Goal: Information Seeking & Learning: Find specific page/section

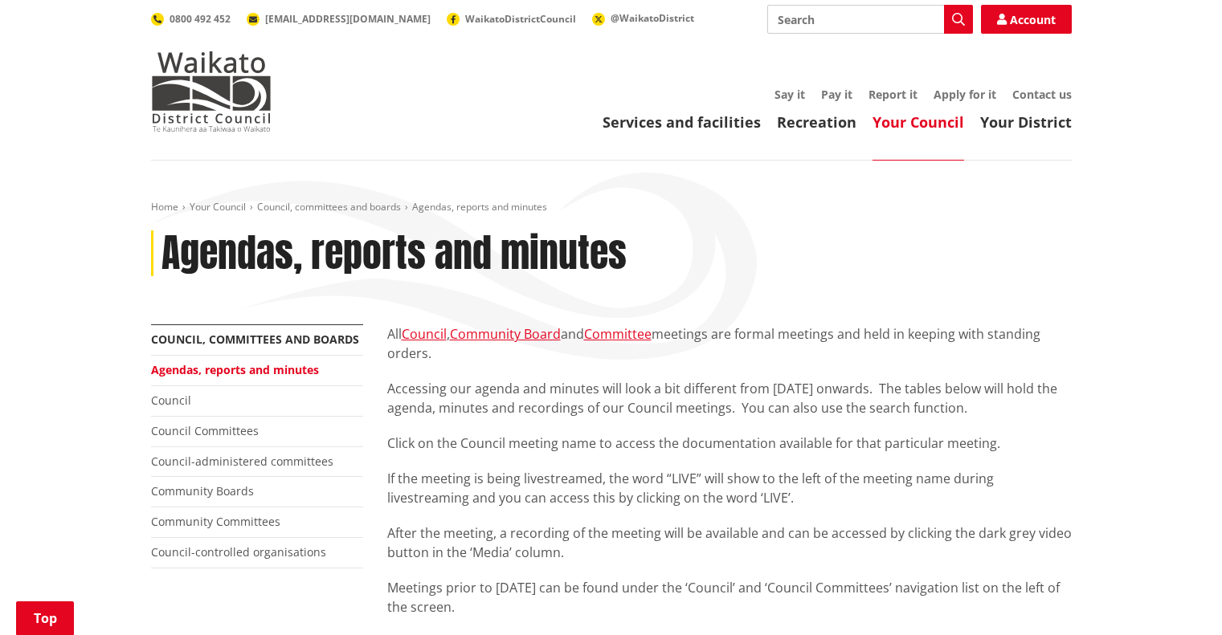
scroll to position [402, 0]
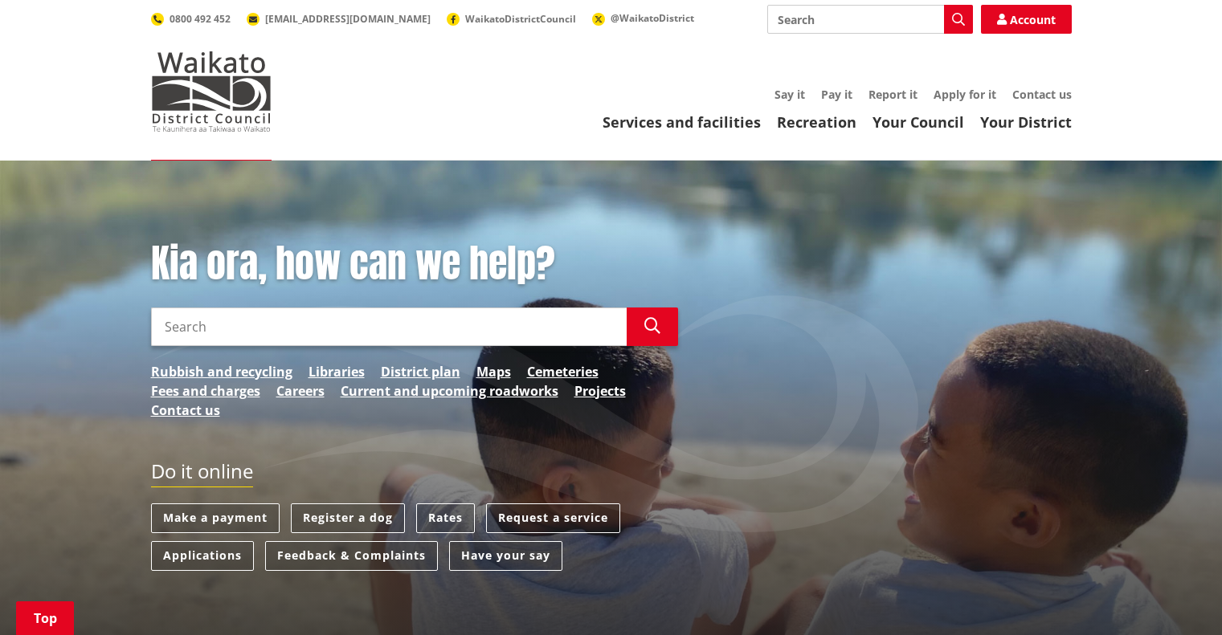
scroll to position [317, 0]
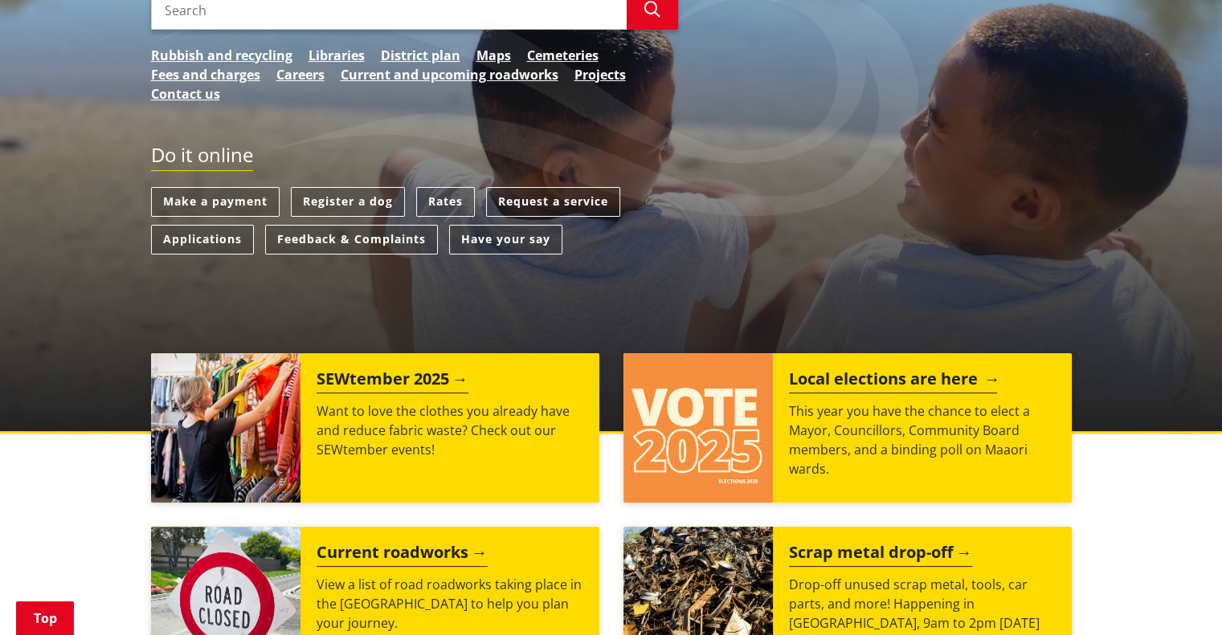
click at [721, 403] on img at bounding box center [697, 427] width 149 height 149
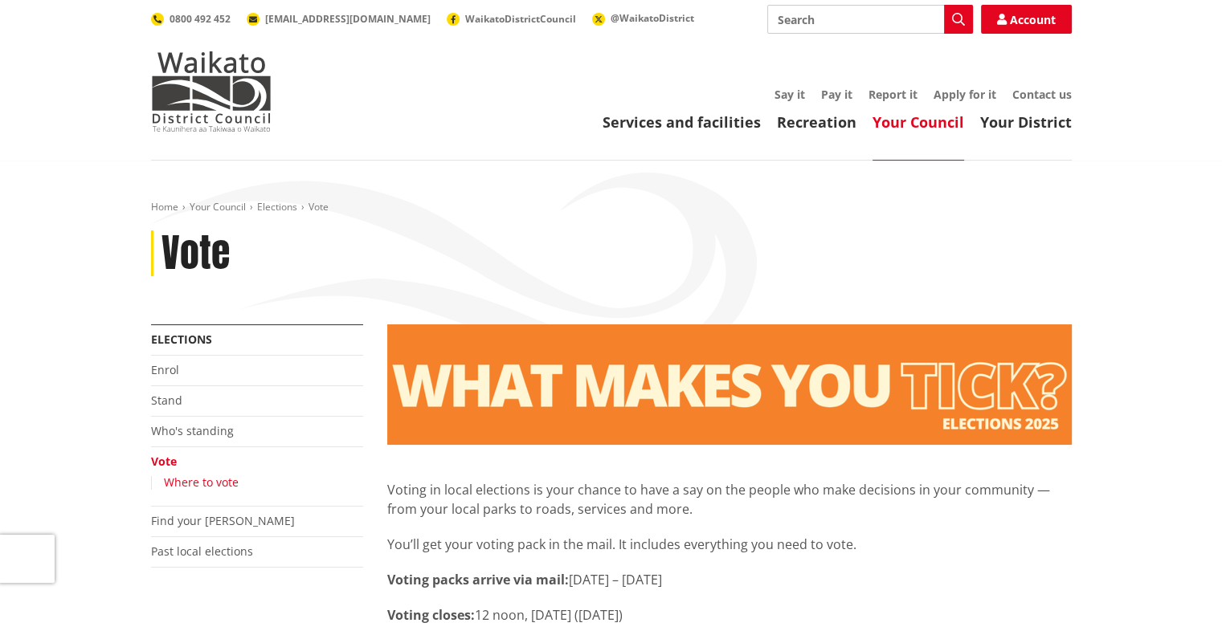
click at [199, 477] on link "Where to vote" at bounding box center [201, 482] width 75 height 15
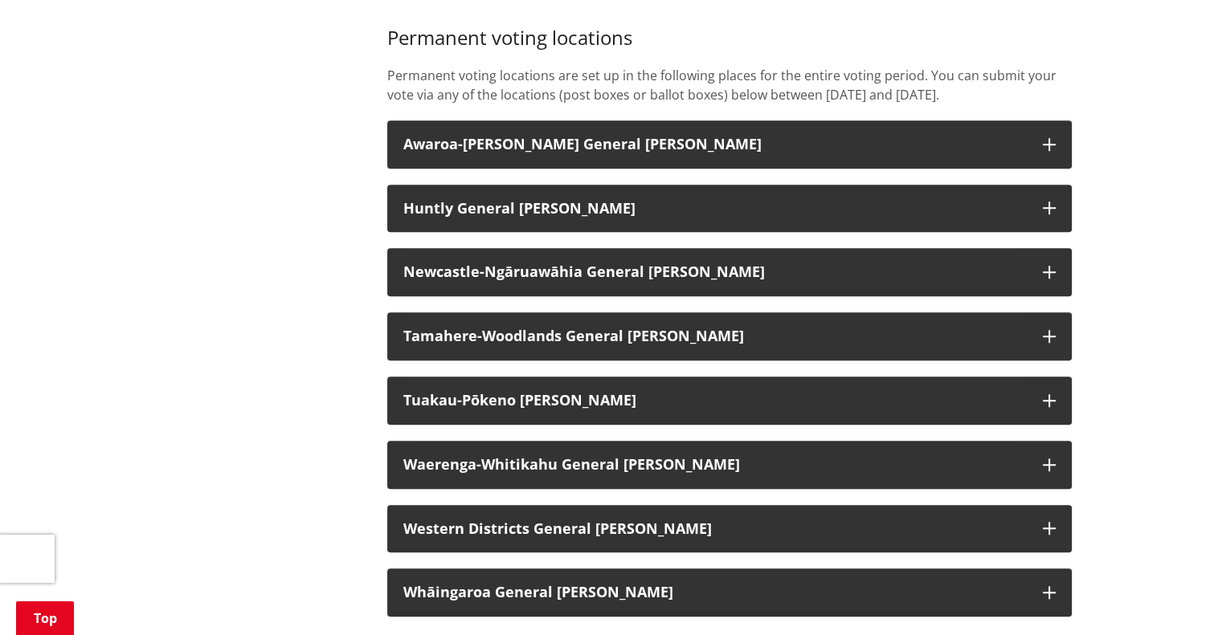
scroll to position [1078, 0]
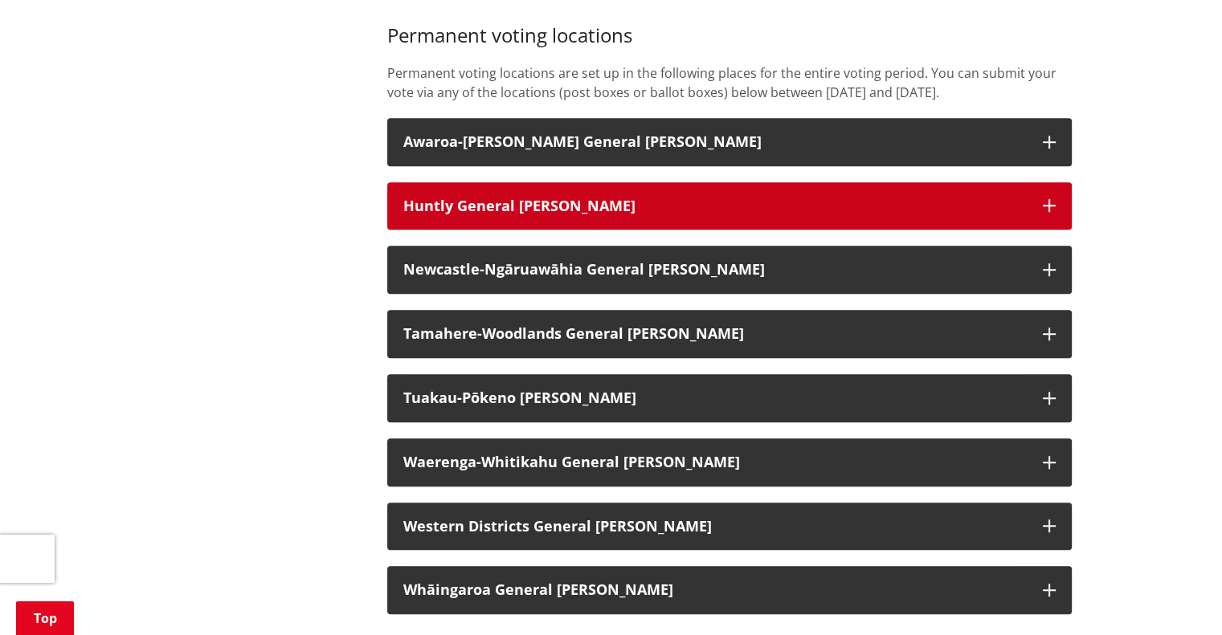
click at [503, 203] on h3 "Huntly General [PERSON_NAME]" at bounding box center [714, 206] width 623 height 16
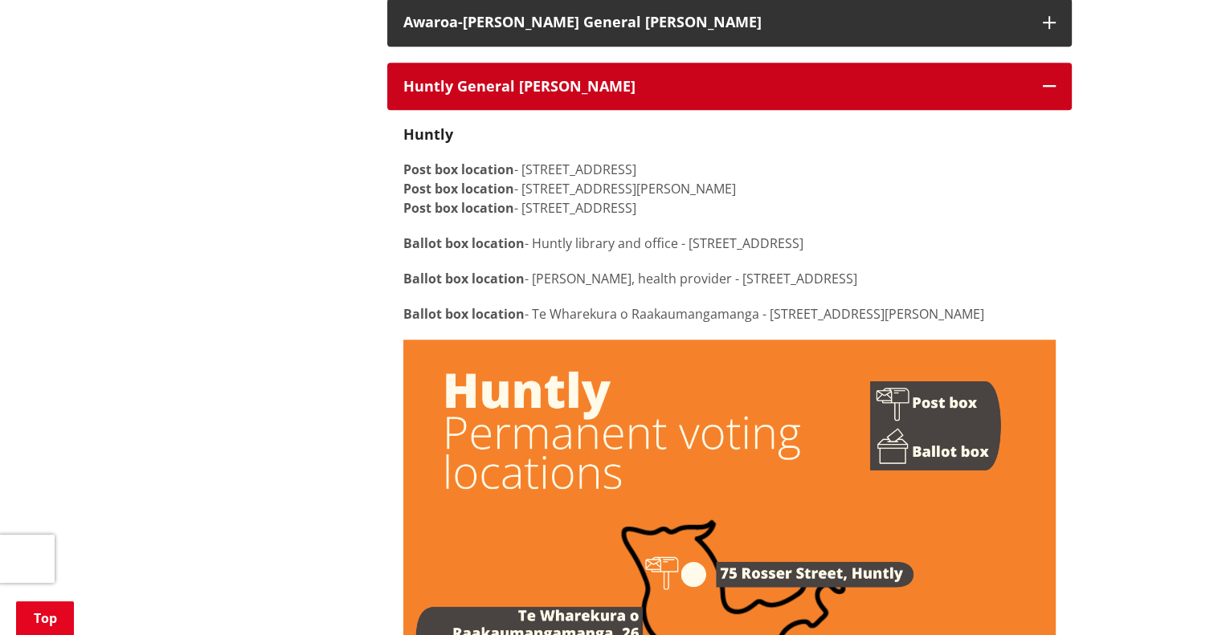
scroll to position [1197, 0]
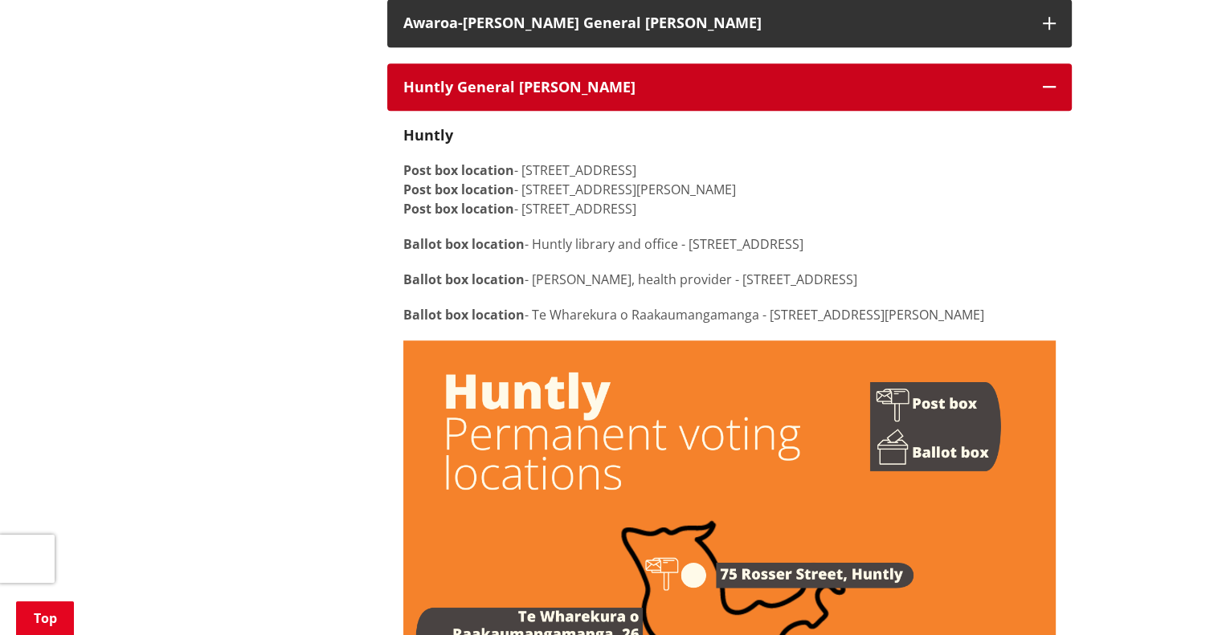
click at [507, 94] on h3 "Huntly General [PERSON_NAME]" at bounding box center [714, 88] width 623 height 16
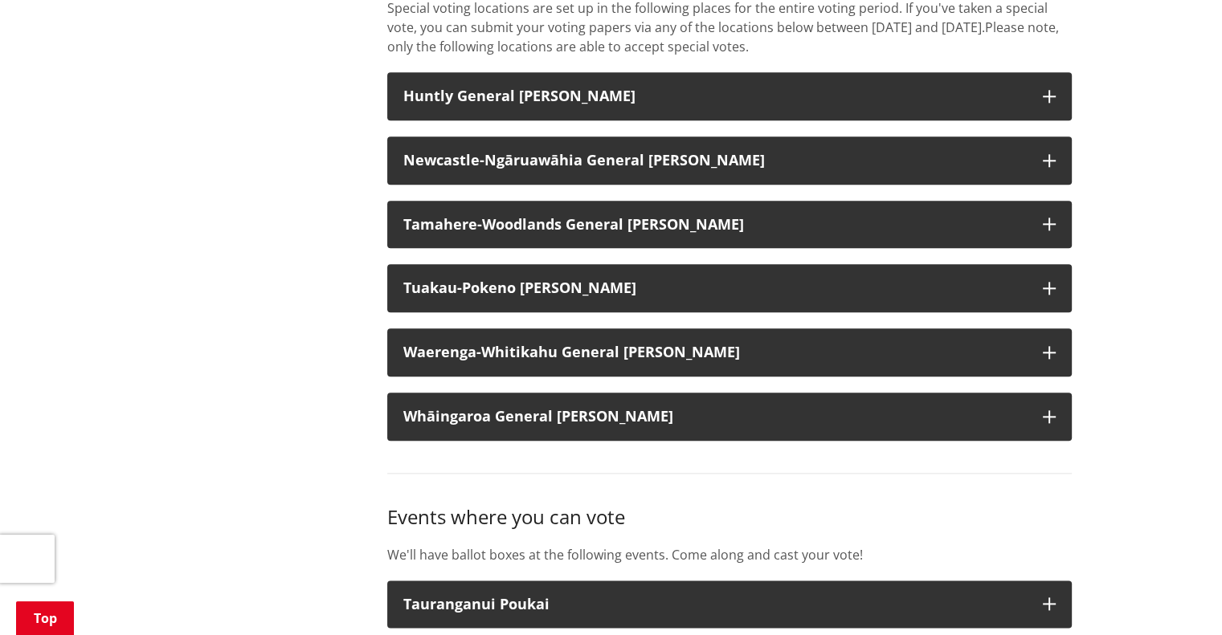
scroll to position [1801, 0]
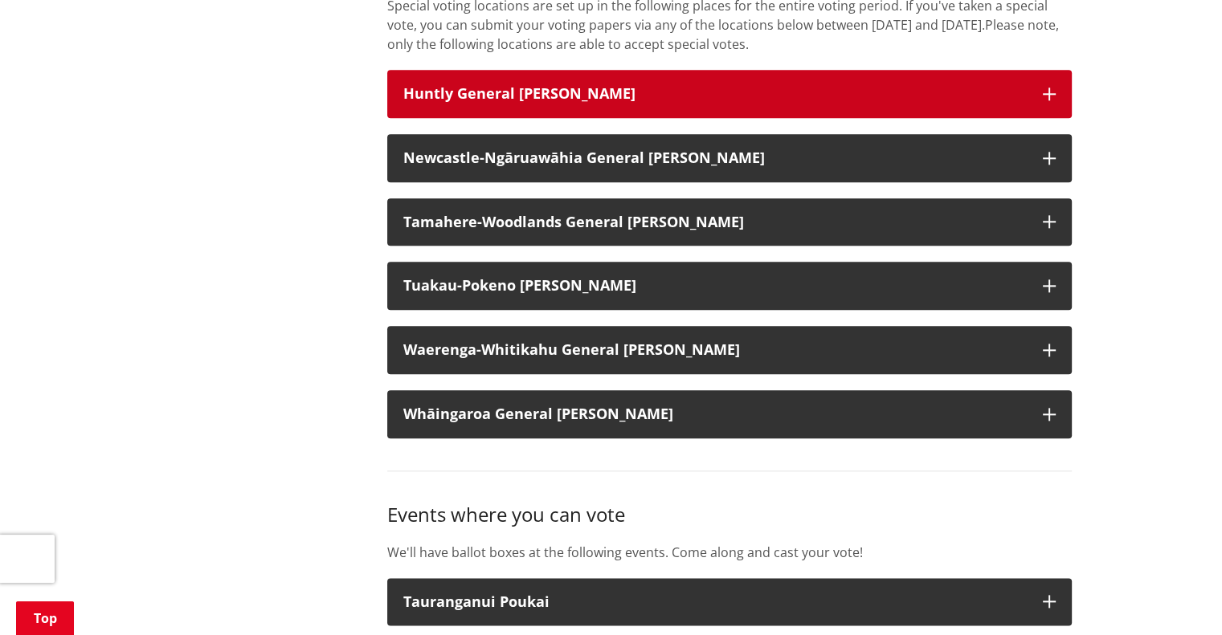
click at [507, 94] on strong "Huntly General [PERSON_NAME]" at bounding box center [519, 93] width 232 height 19
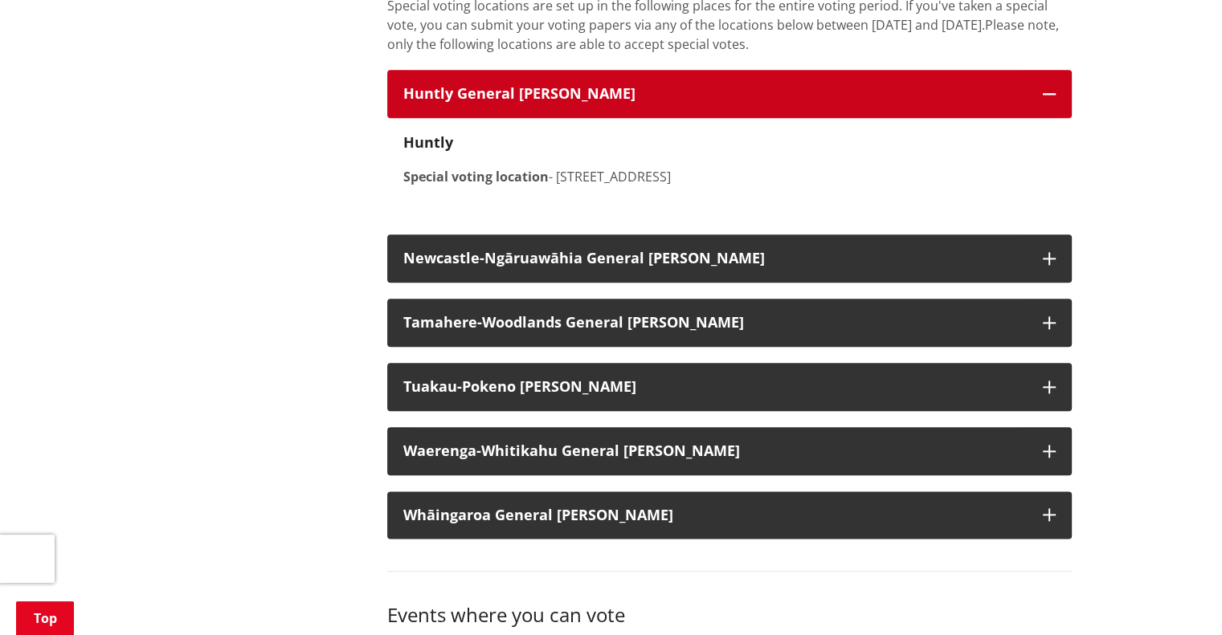
click at [511, 99] on strong "Huntly General [PERSON_NAME]" at bounding box center [519, 93] width 232 height 19
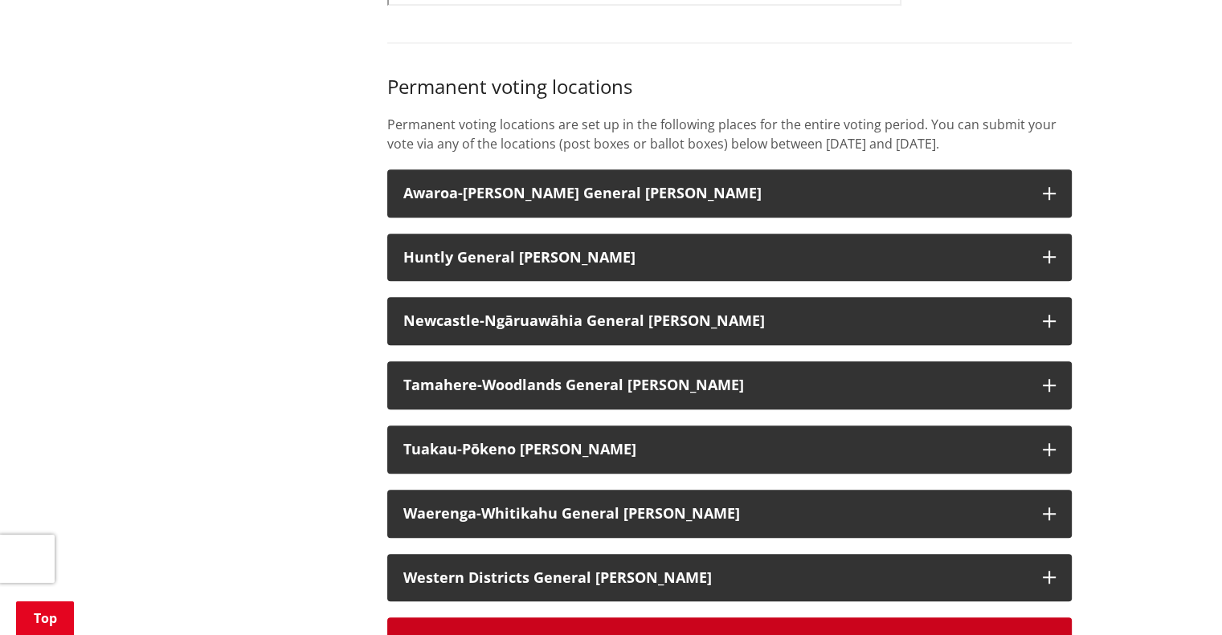
scroll to position [1024, 0]
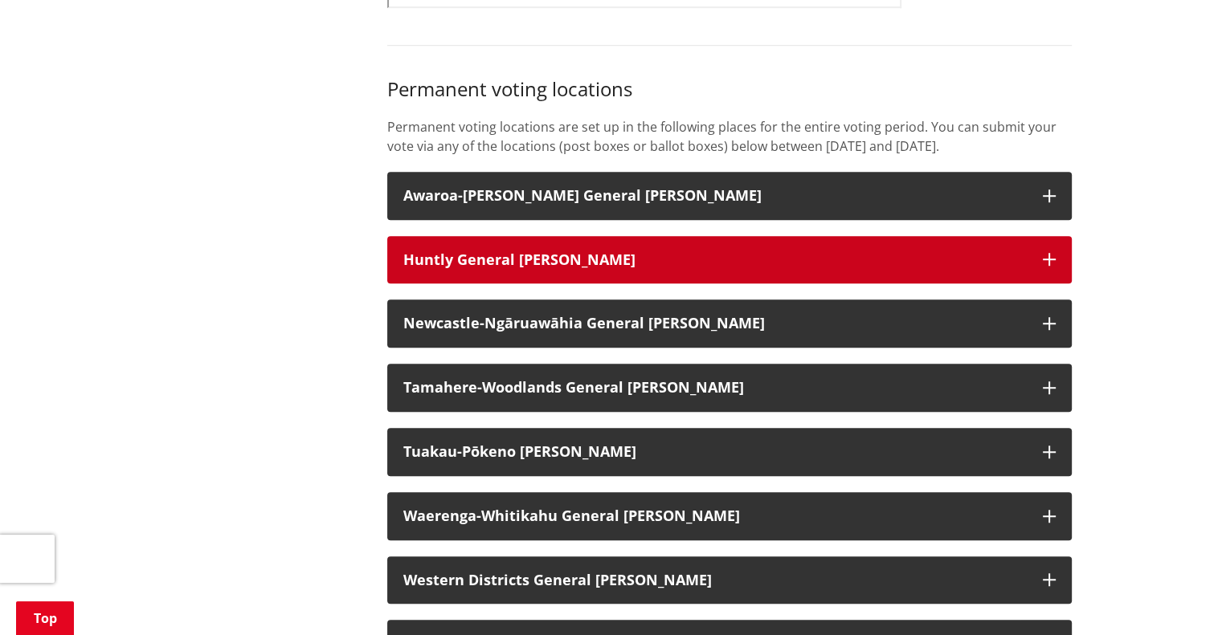
click at [501, 272] on button "Huntly General [PERSON_NAME]" at bounding box center [729, 260] width 684 height 48
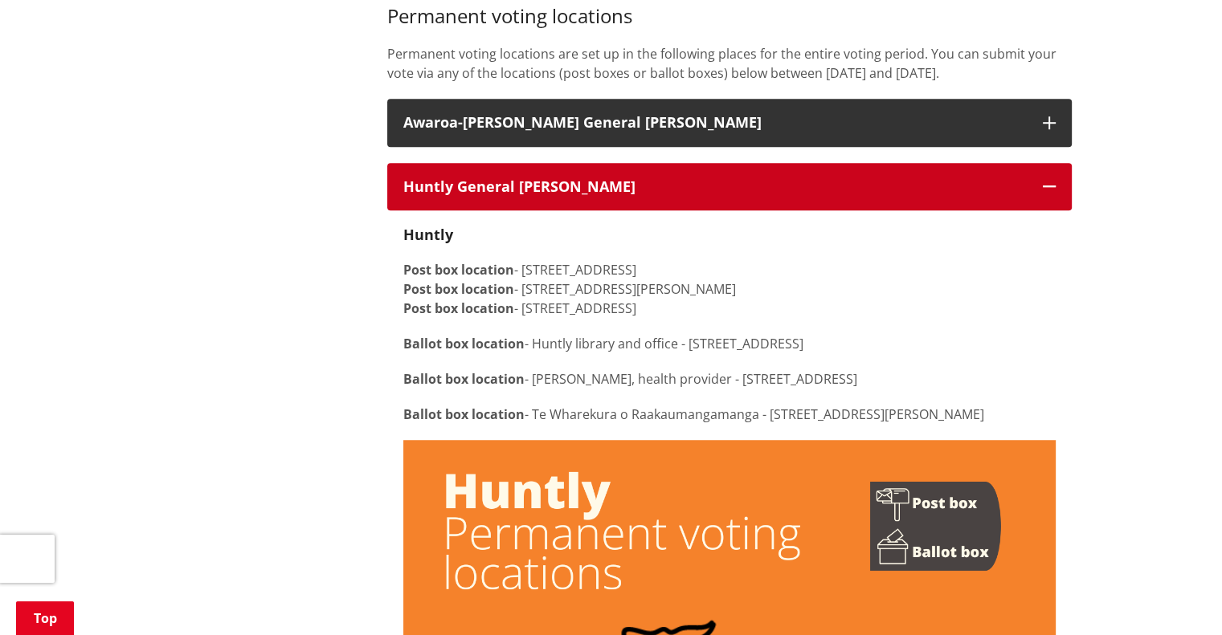
scroll to position [1098, 0]
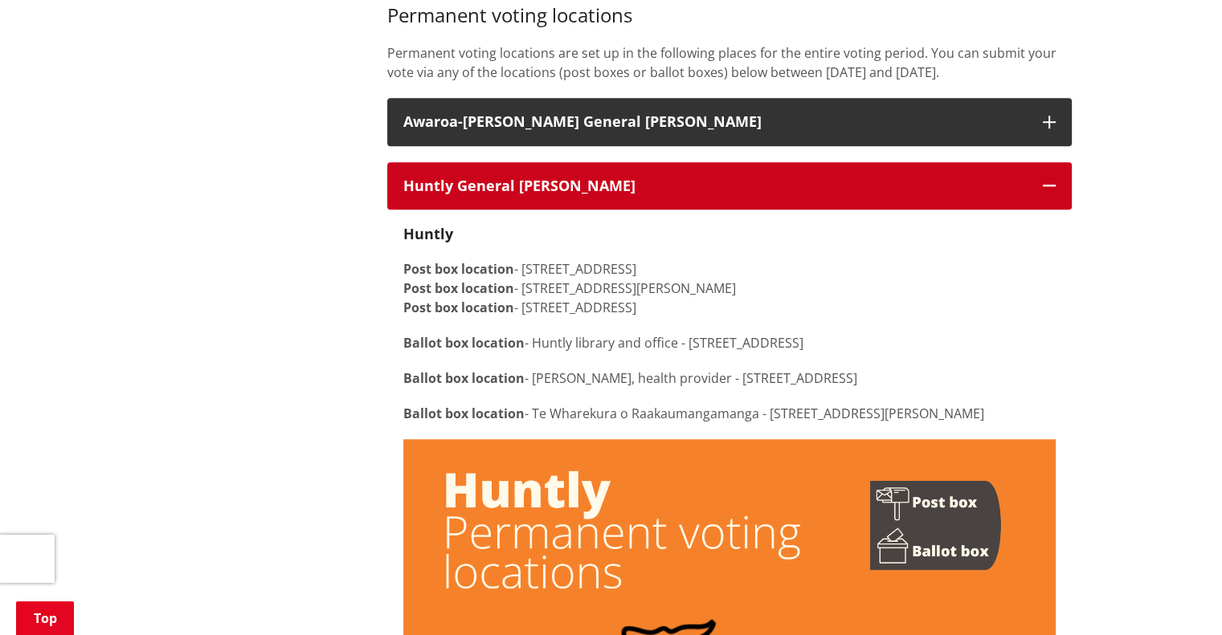
click at [620, 189] on h3 "Huntly General [PERSON_NAME]" at bounding box center [714, 186] width 623 height 16
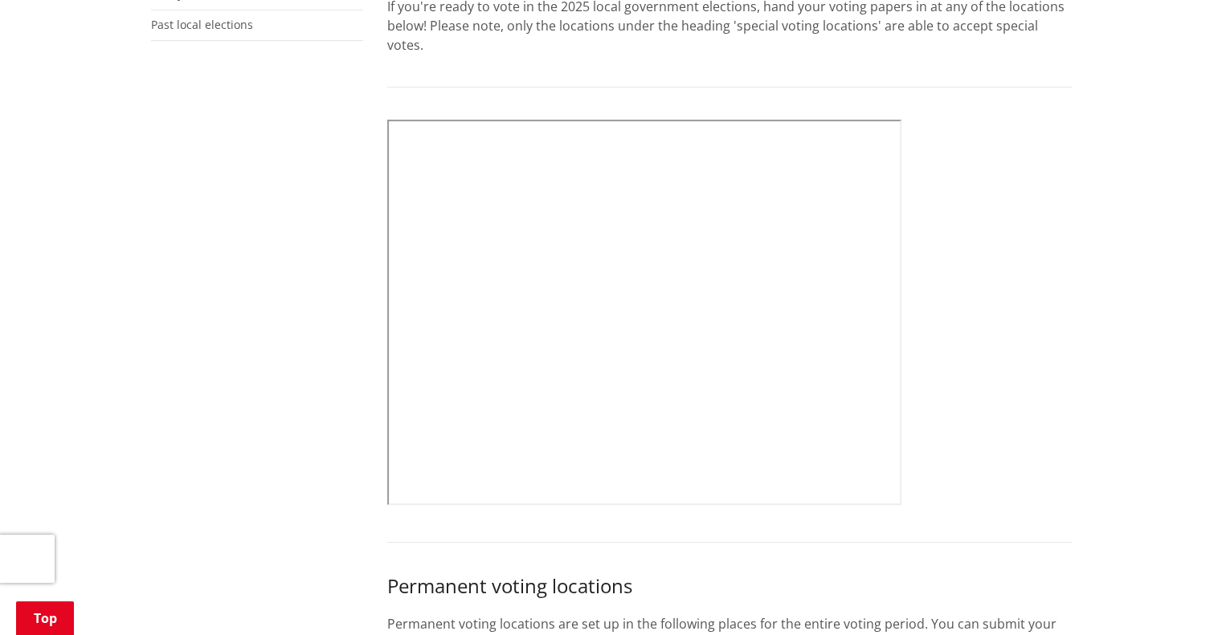
scroll to position [0, 0]
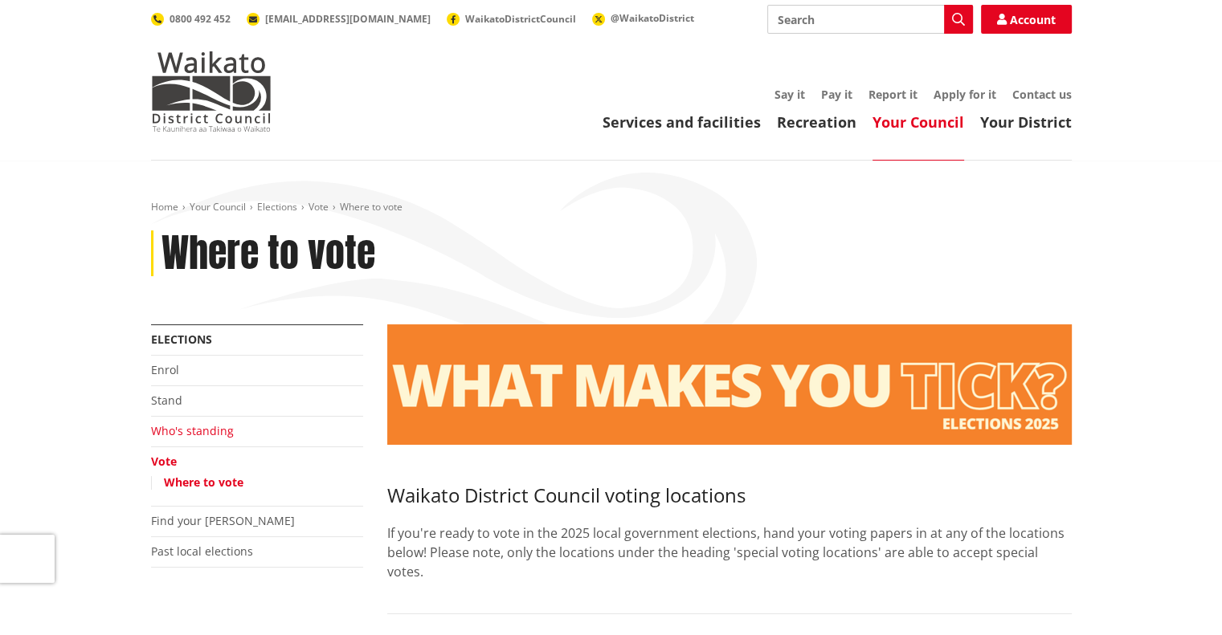
click at [179, 434] on link "Who's standing" at bounding box center [192, 430] width 83 height 15
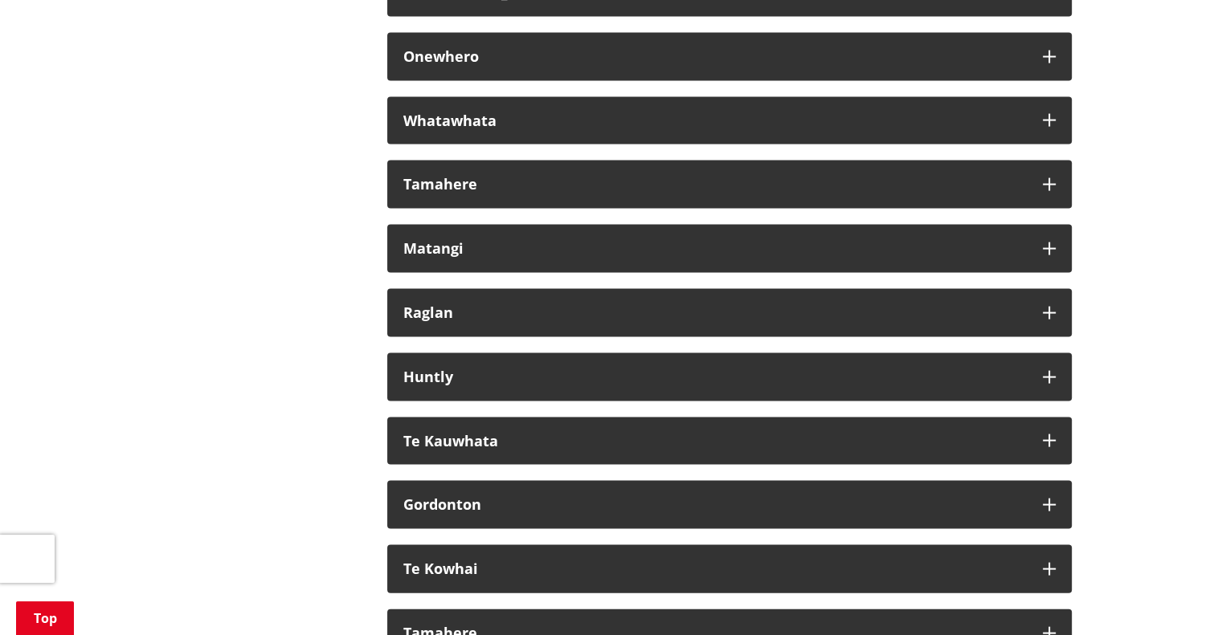
scroll to position [9340, 0]
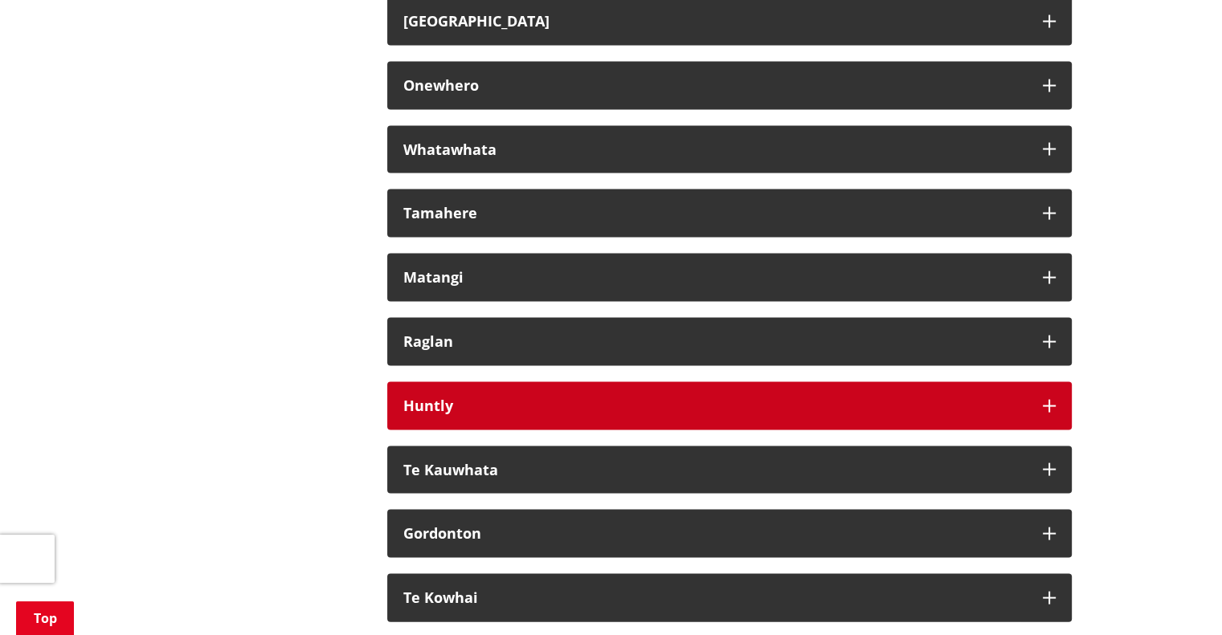
click at [455, 415] on div "Huntly" at bounding box center [714, 406] width 623 height 16
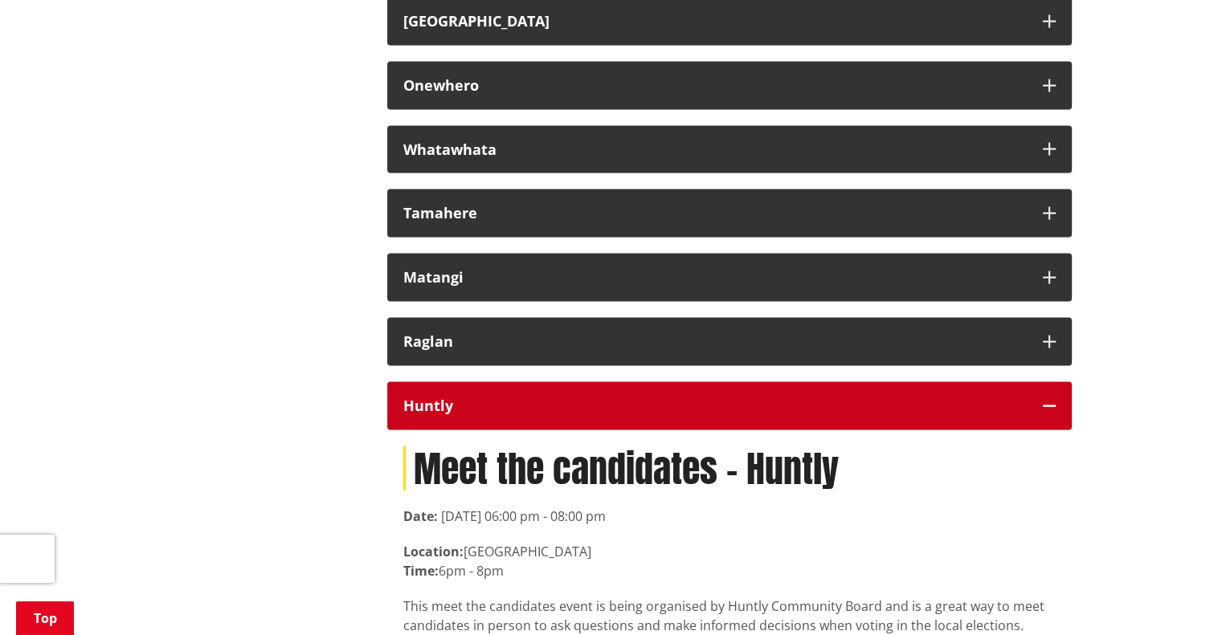
click at [455, 415] on div "Huntly" at bounding box center [714, 406] width 623 height 16
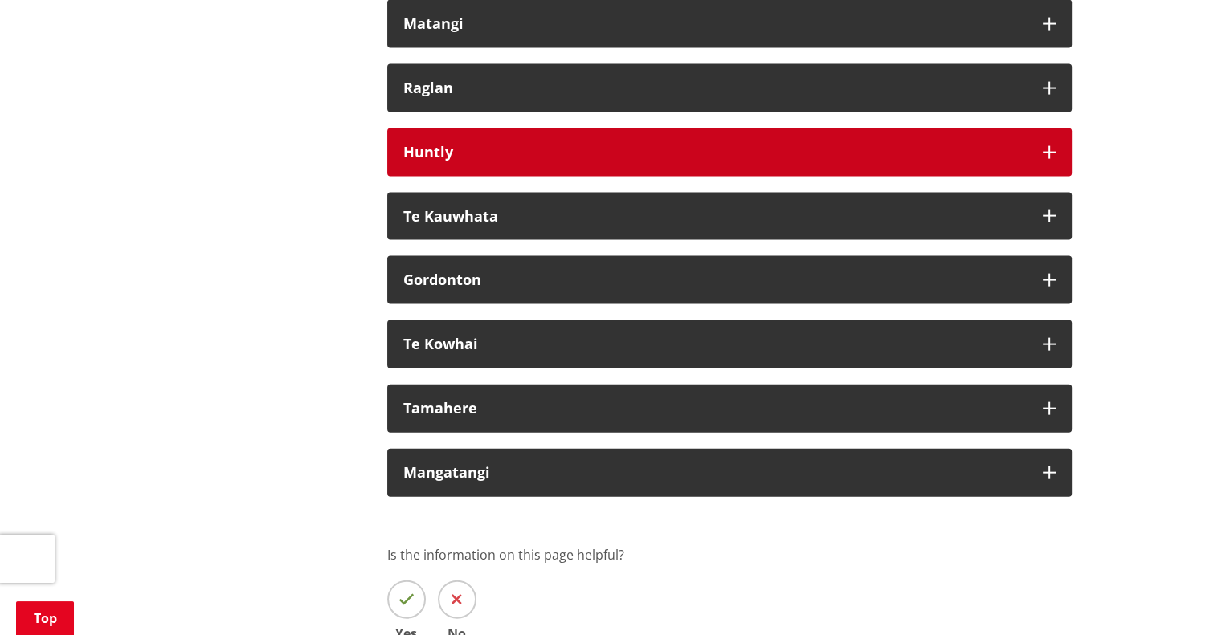
scroll to position [9595, 0]
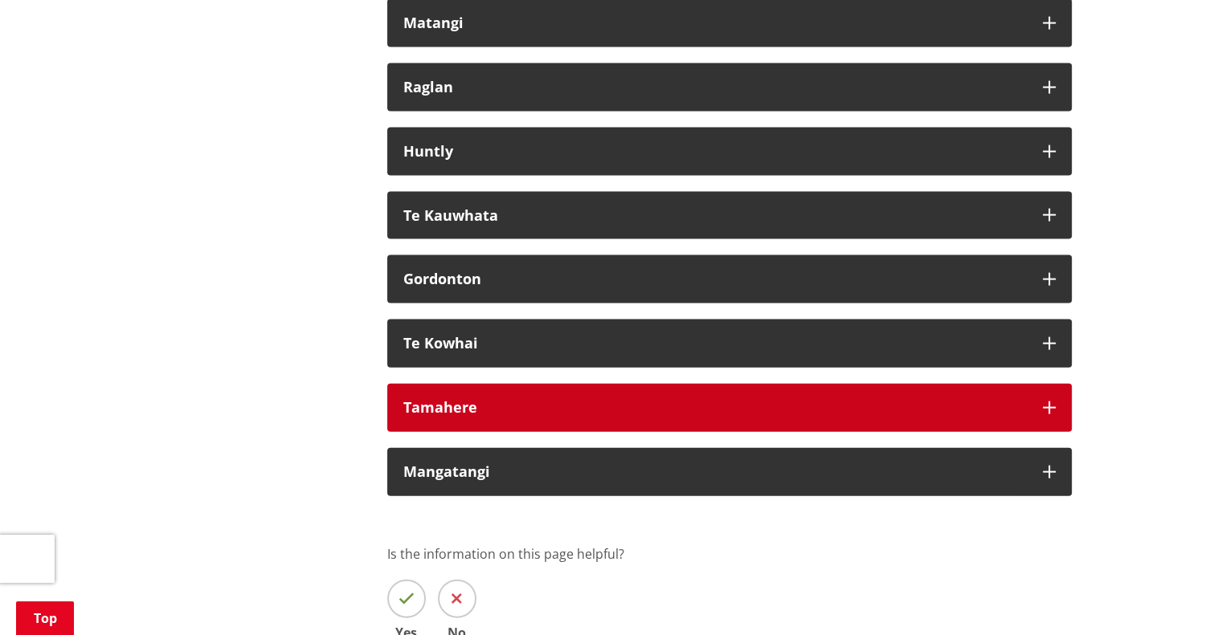
click at [468, 416] on div "Tamahere" at bounding box center [714, 408] width 623 height 16
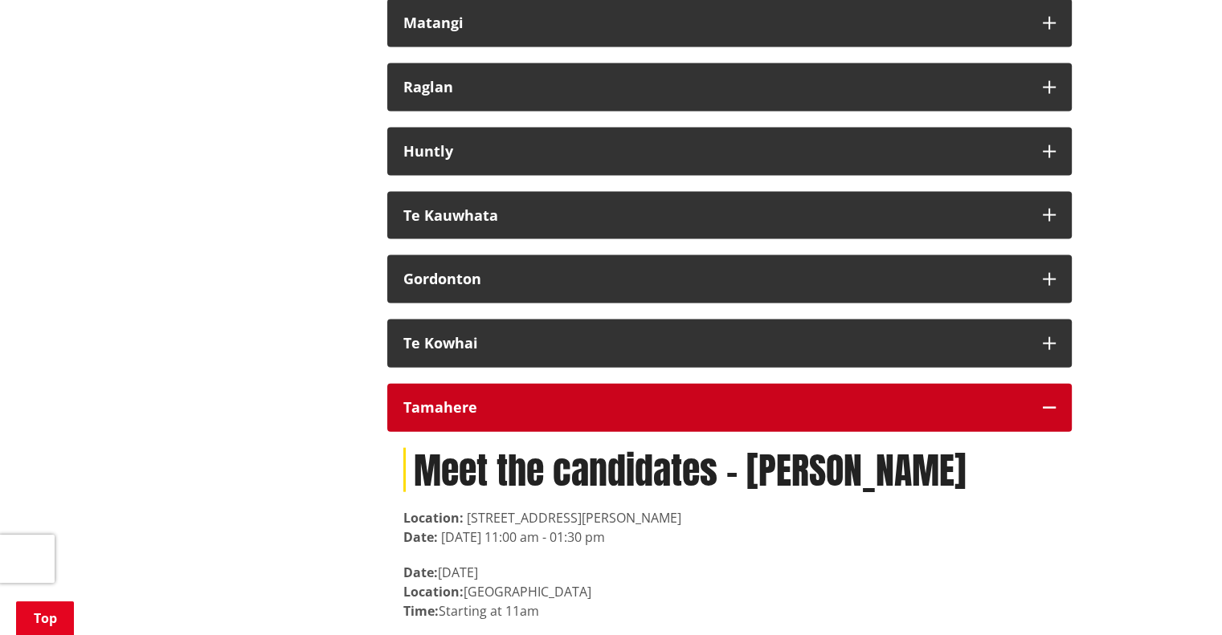
click at [468, 416] on div "Tamahere" at bounding box center [714, 408] width 623 height 16
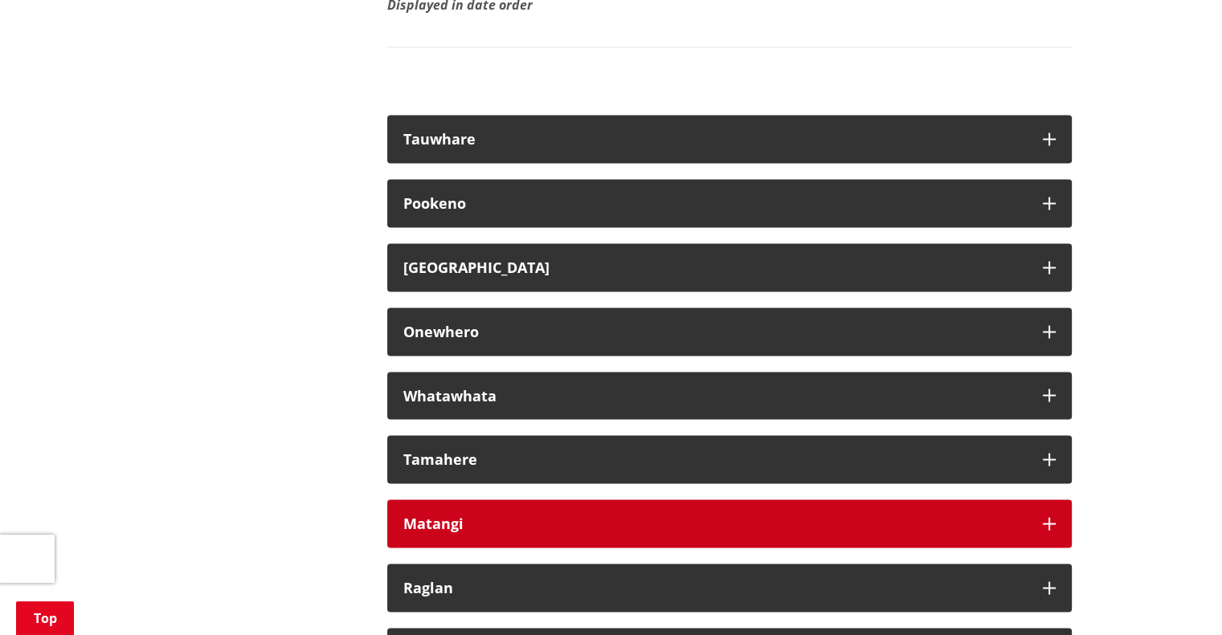
scroll to position [9096, 0]
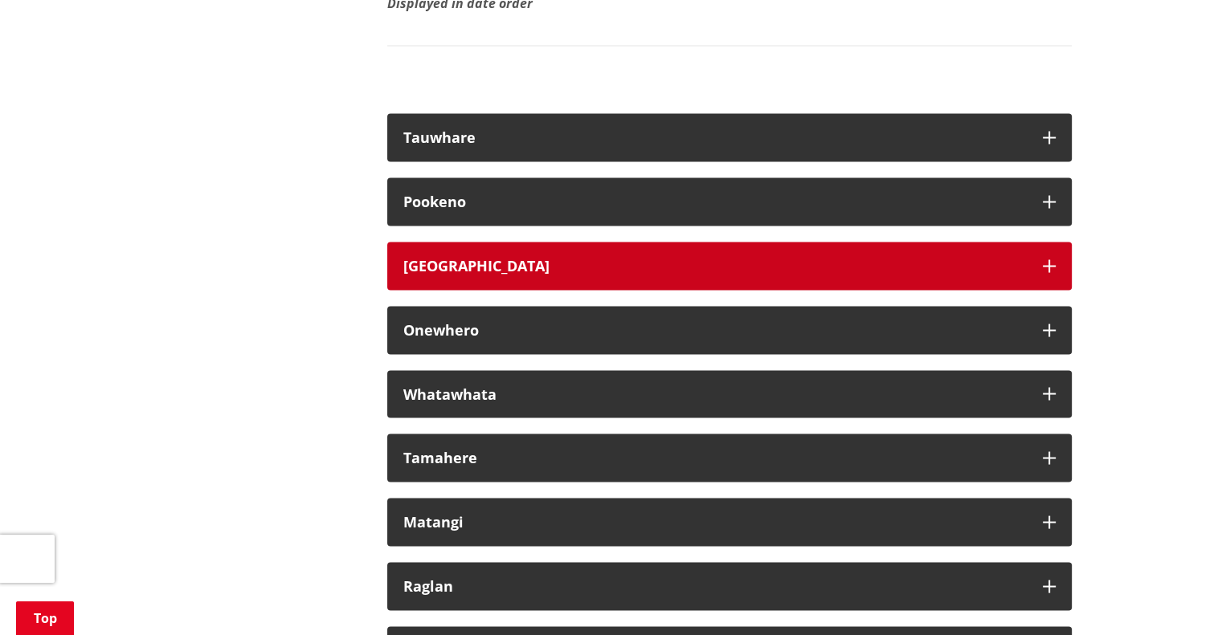
click at [506, 290] on button "[GEOGRAPHIC_DATA]" at bounding box center [729, 266] width 684 height 48
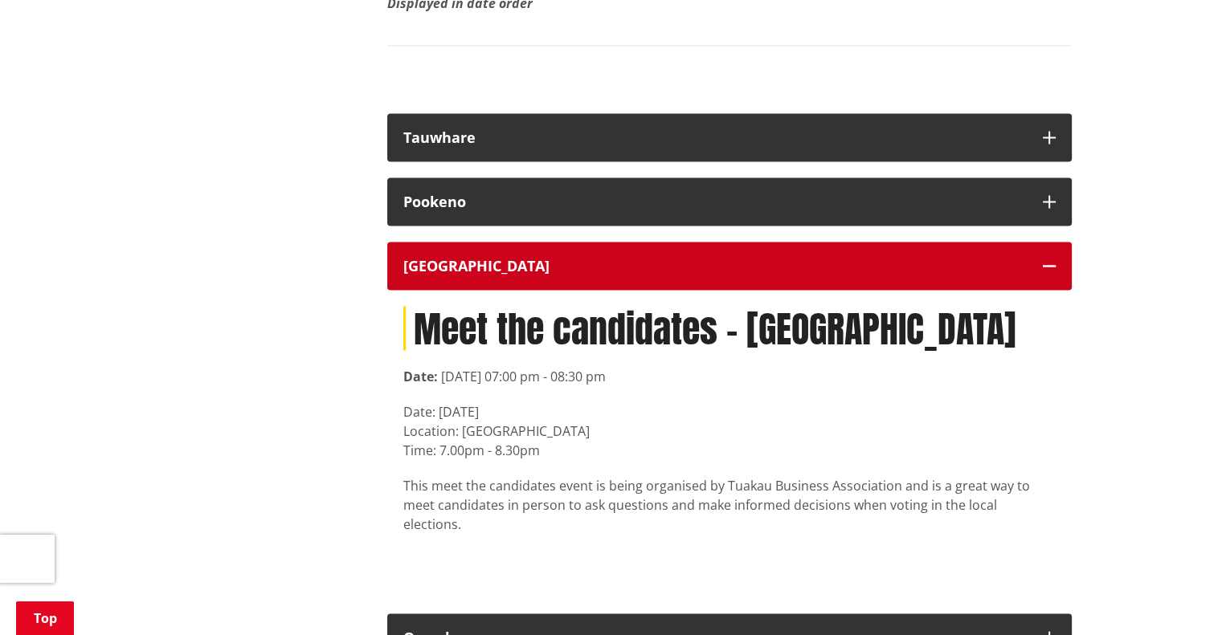
click at [506, 290] on button "[GEOGRAPHIC_DATA]" at bounding box center [729, 266] width 684 height 48
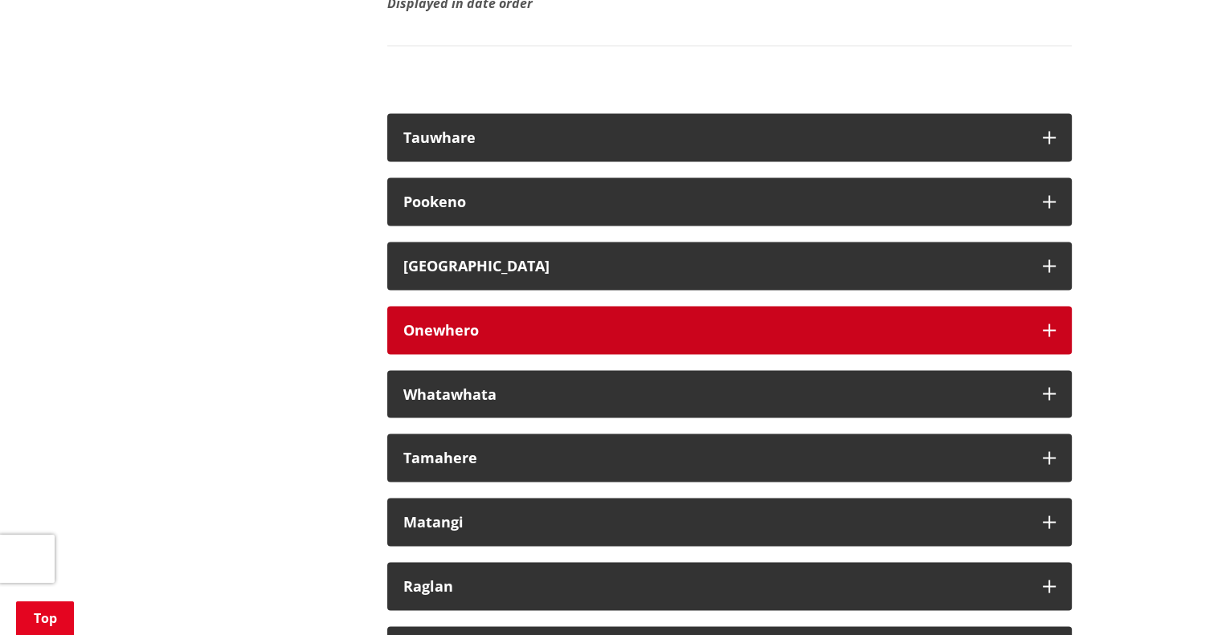
click at [489, 338] on div "Onewhero" at bounding box center [714, 330] width 623 height 16
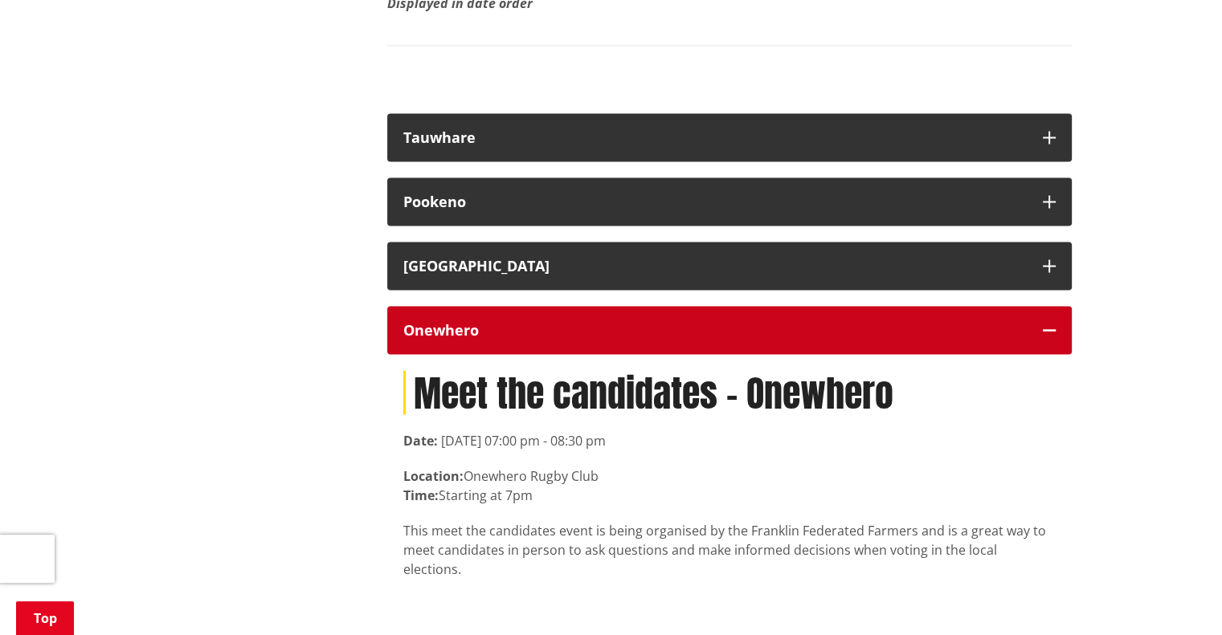
click at [489, 338] on div "Onewhero" at bounding box center [714, 330] width 623 height 16
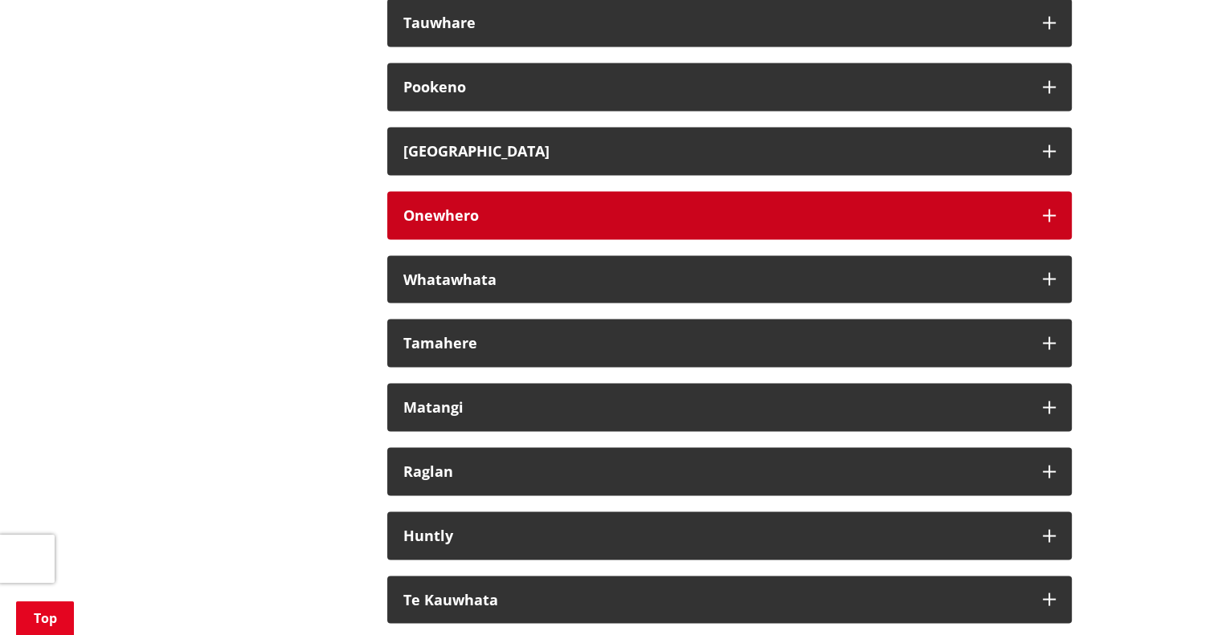
scroll to position [9212, 0]
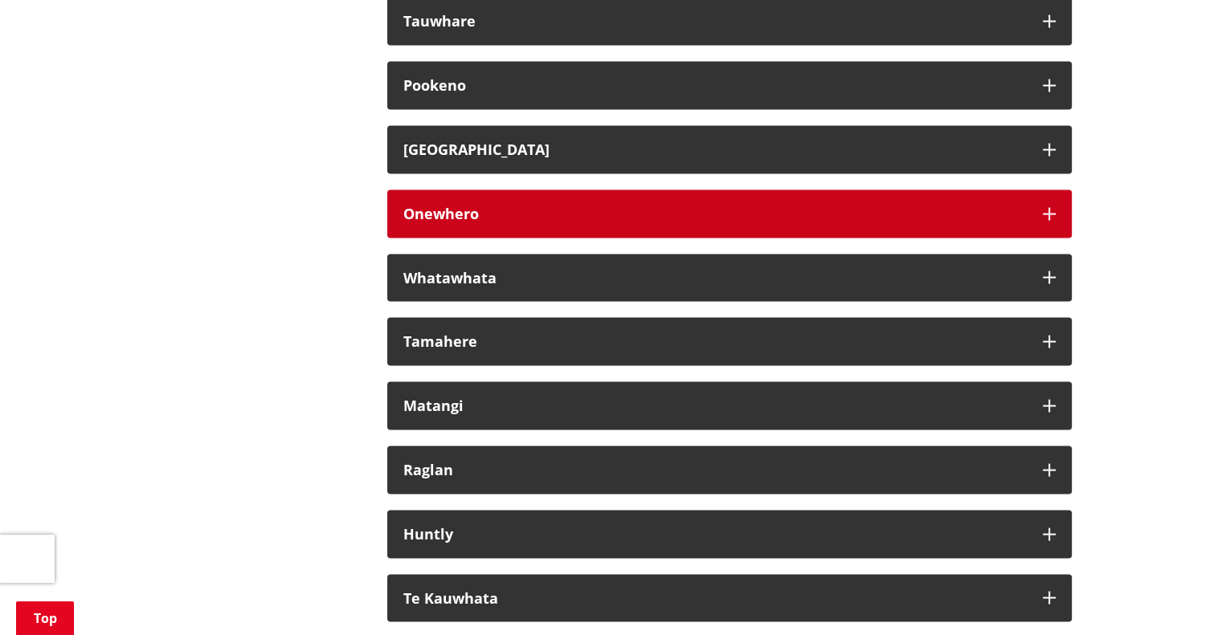
click at [511, 223] on div "Onewhero" at bounding box center [714, 214] width 623 height 16
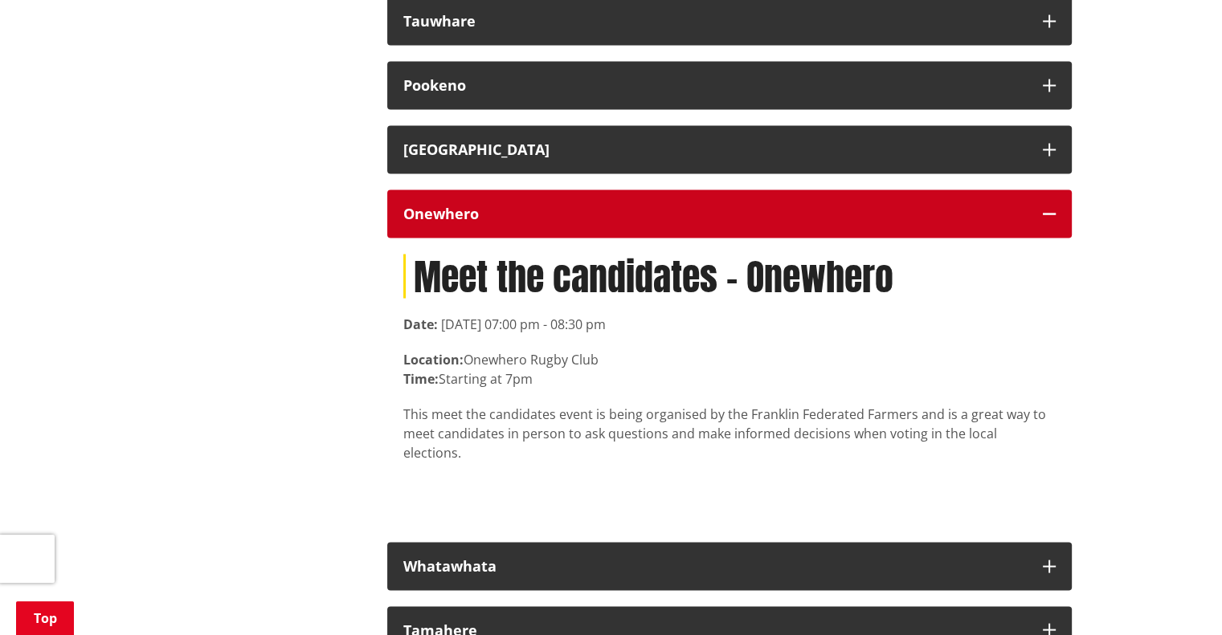
click at [511, 223] on div "Onewhero" at bounding box center [714, 214] width 623 height 16
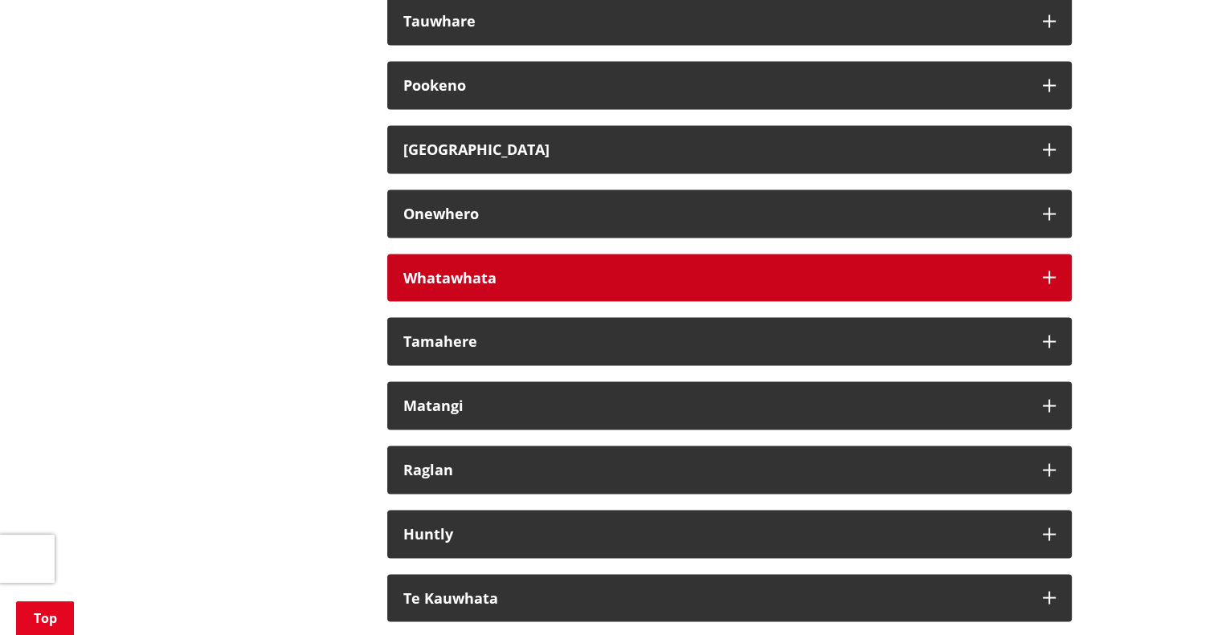
click at [502, 287] on div "Whatawhata" at bounding box center [714, 279] width 623 height 16
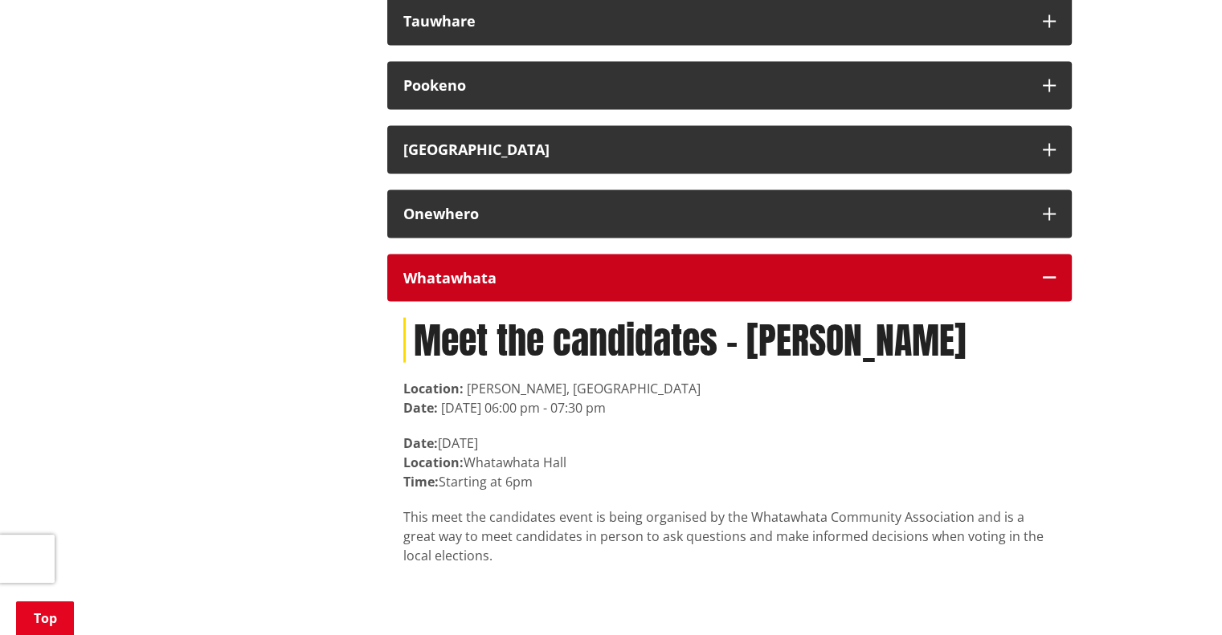
click at [476, 287] on div "Whatawhata" at bounding box center [714, 279] width 623 height 16
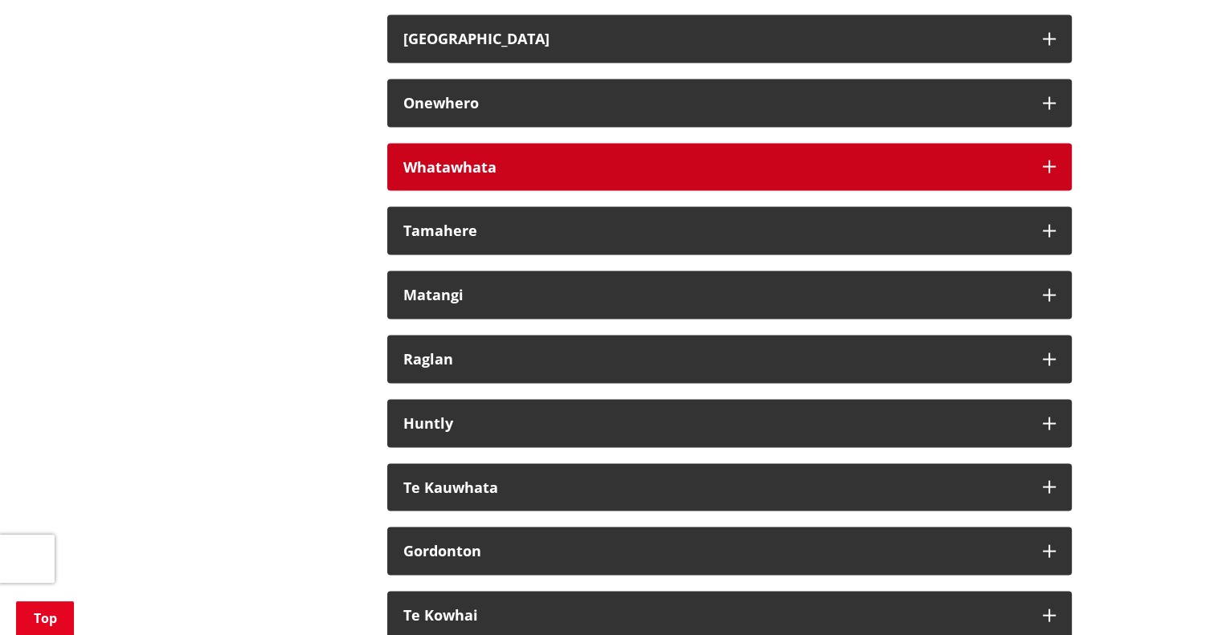
scroll to position [9324, 0]
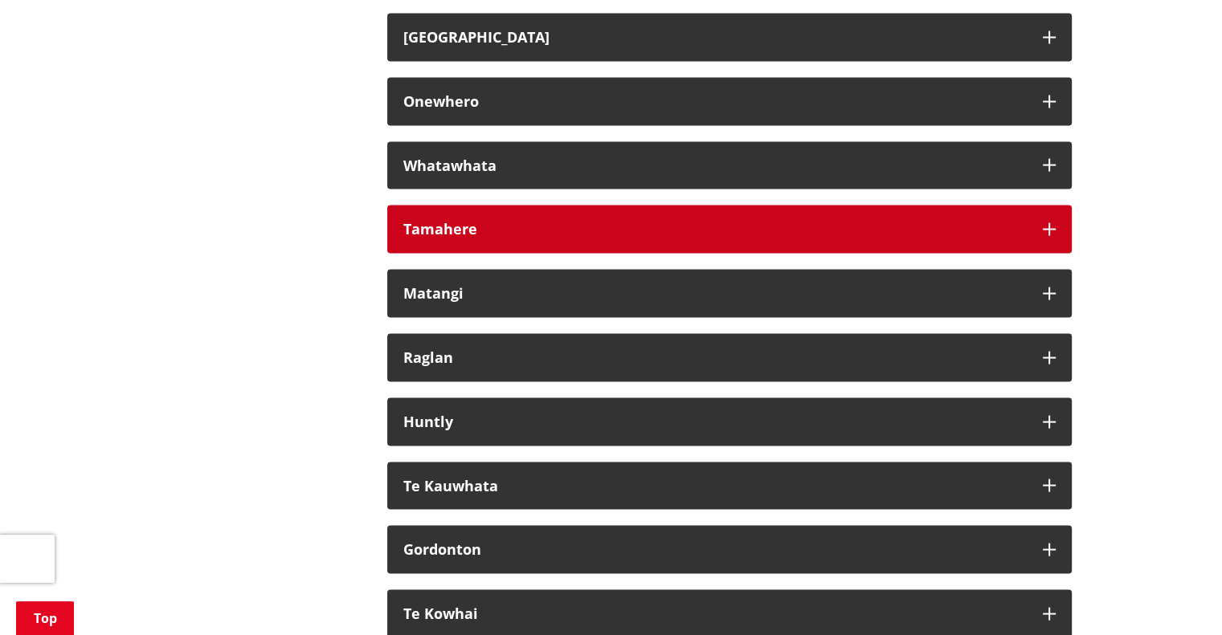
click at [491, 254] on button "Tamahere" at bounding box center [729, 230] width 684 height 48
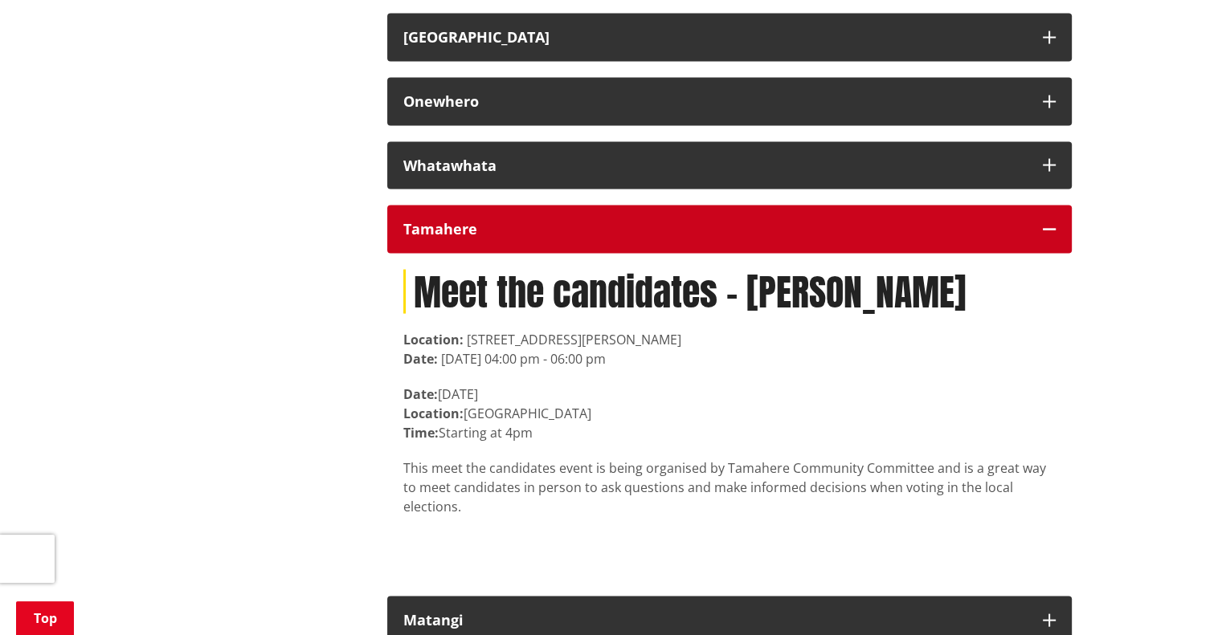
click at [486, 238] on div "Tamahere" at bounding box center [714, 230] width 623 height 16
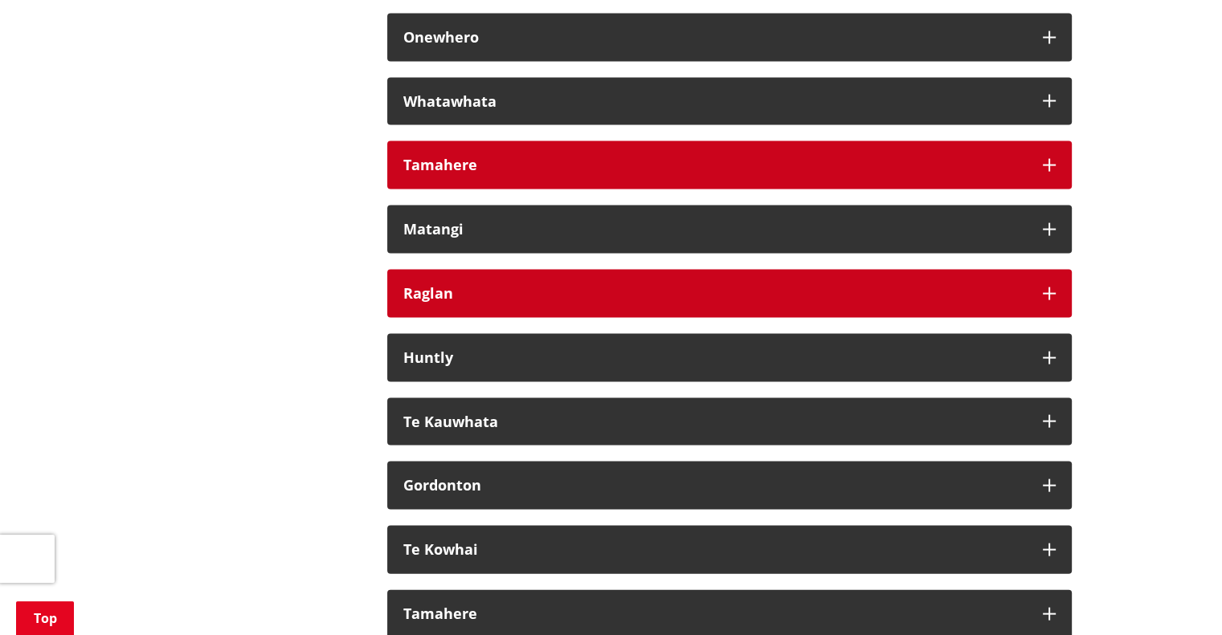
scroll to position [9392, 0]
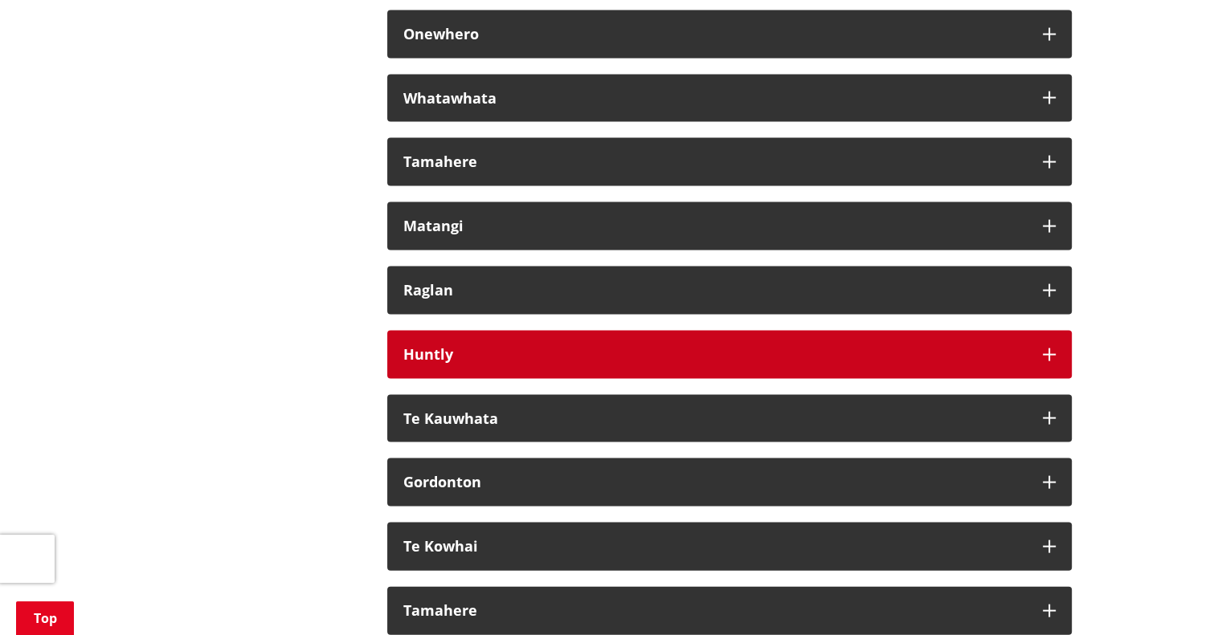
click at [482, 363] on div "Huntly" at bounding box center [714, 355] width 623 height 16
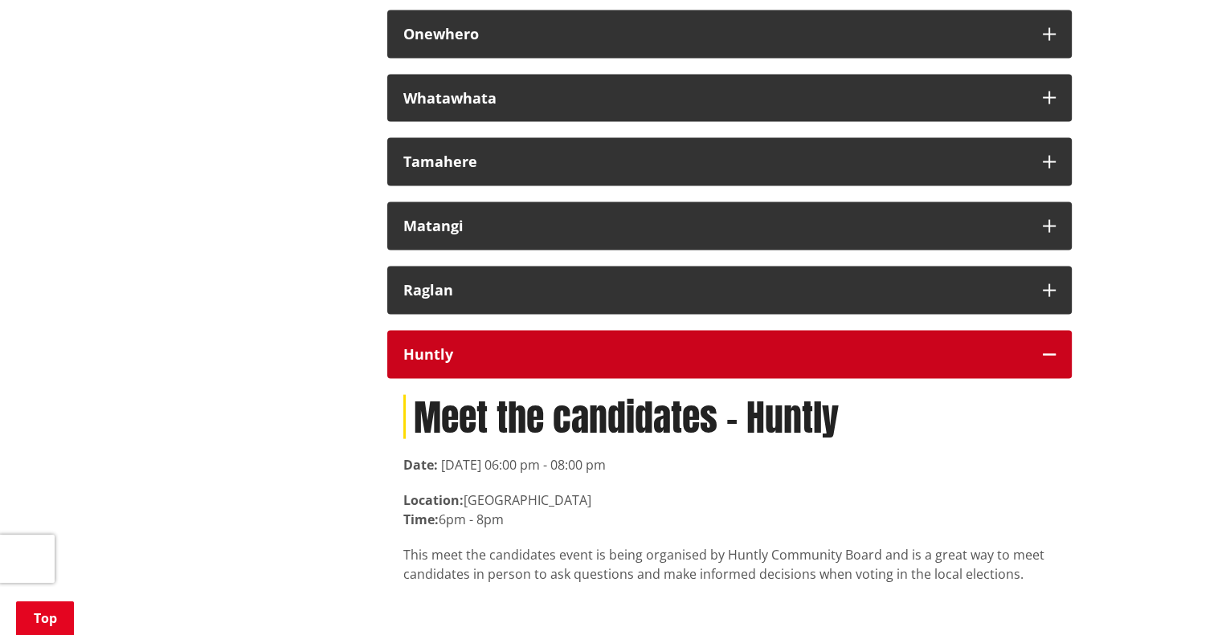
click at [482, 363] on div "Huntly" at bounding box center [714, 355] width 623 height 16
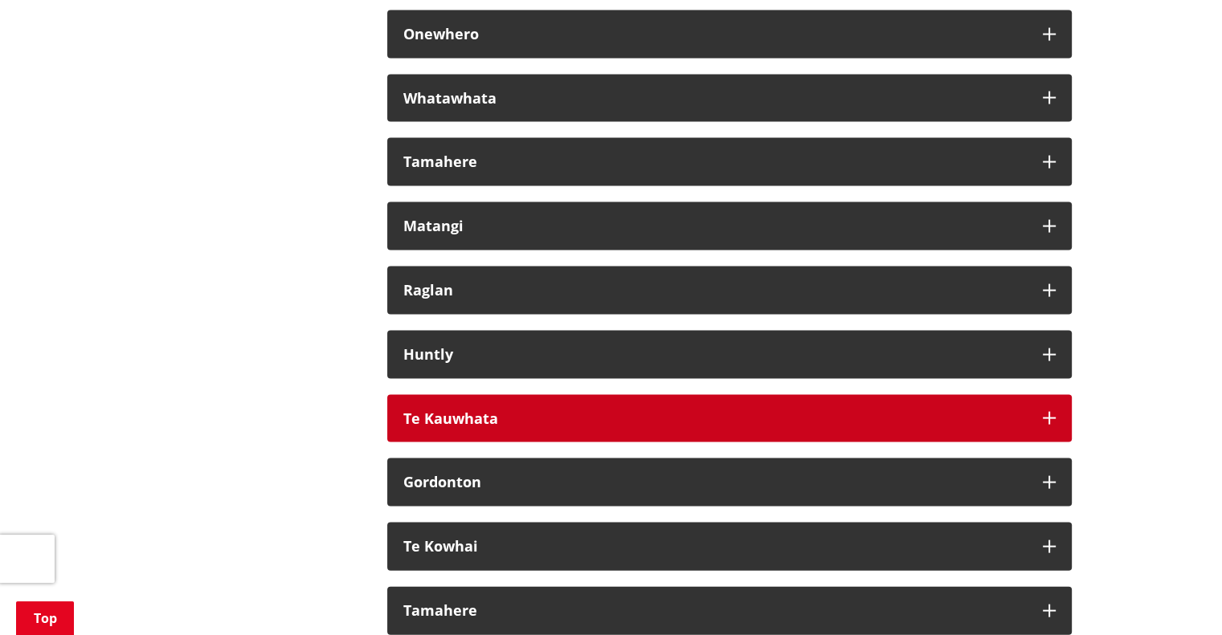
click at [517, 427] on div "Te Kauwhata" at bounding box center [714, 419] width 623 height 16
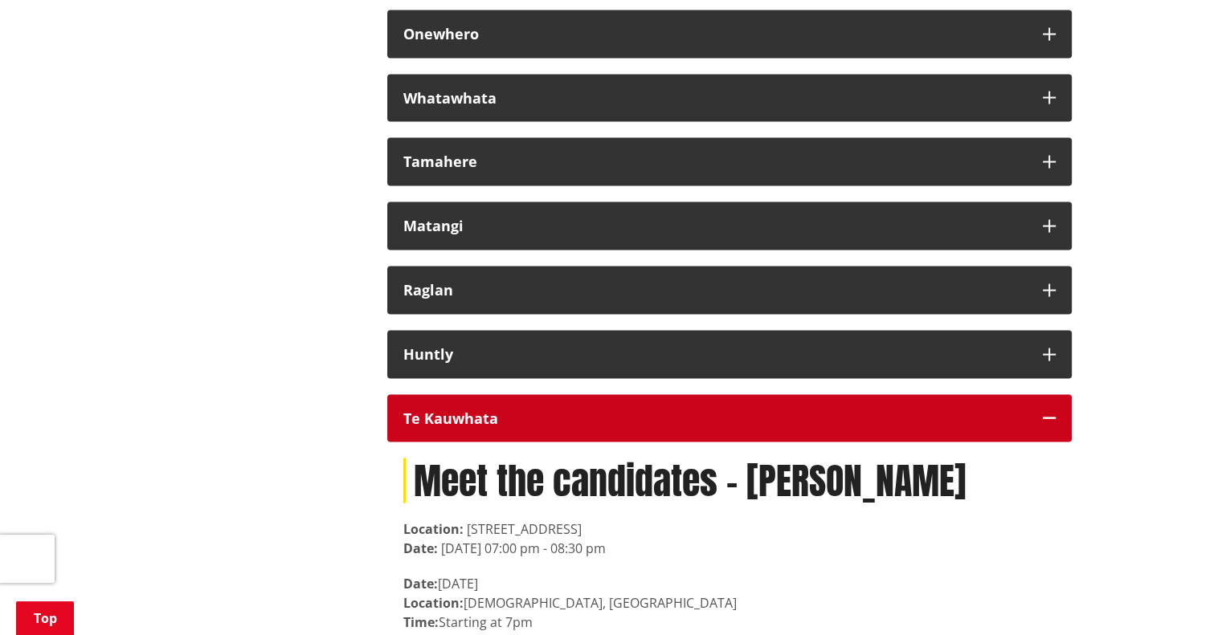
click at [517, 427] on div "Te Kauwhata" at bounding box center [714, 419] width 623 height 16
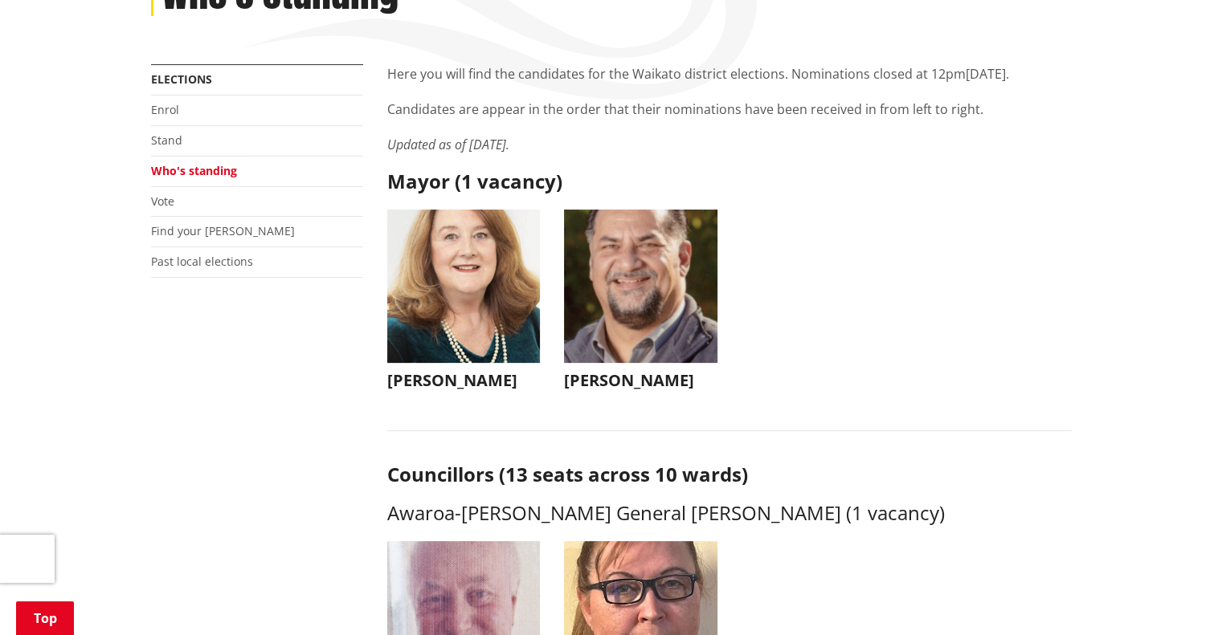
scroll to position [260, 0]
drag, startPoint x: 317, startPoint y: 190, endPoint x: 99, endPoint y: 187, distance: 218.5
click at [157, 204] on link "Vote" at bounding box center [162, 201] width 23 height 15
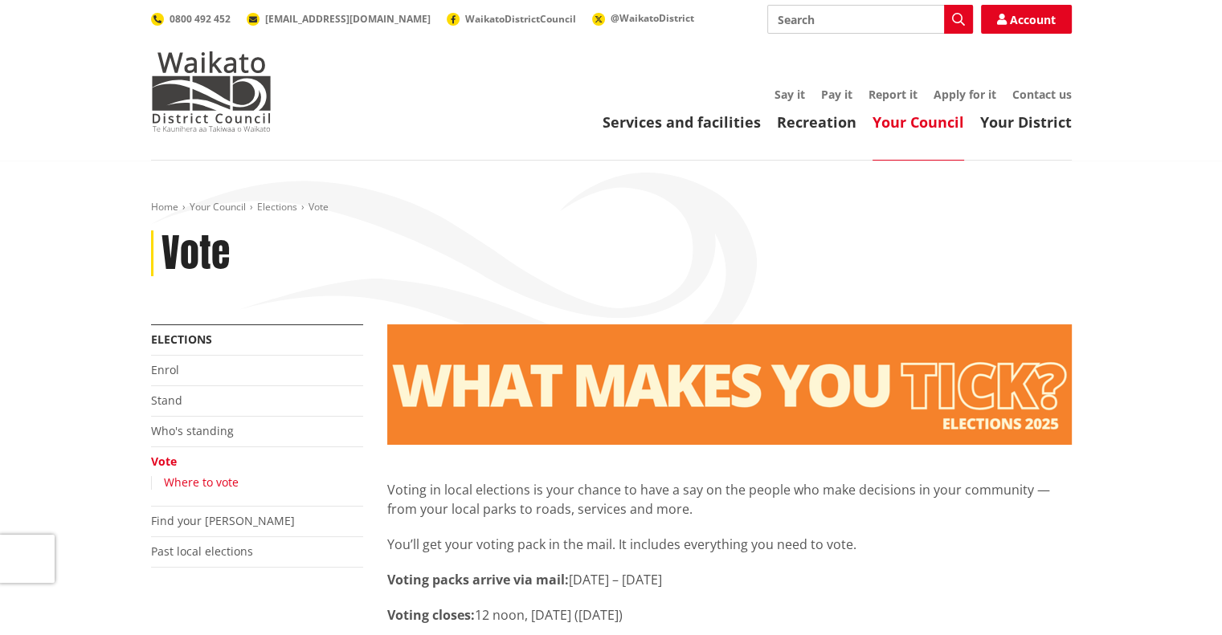
click at [218, 483] on link "Where to vote" at bounding box center [201, 482] width 75 height 15
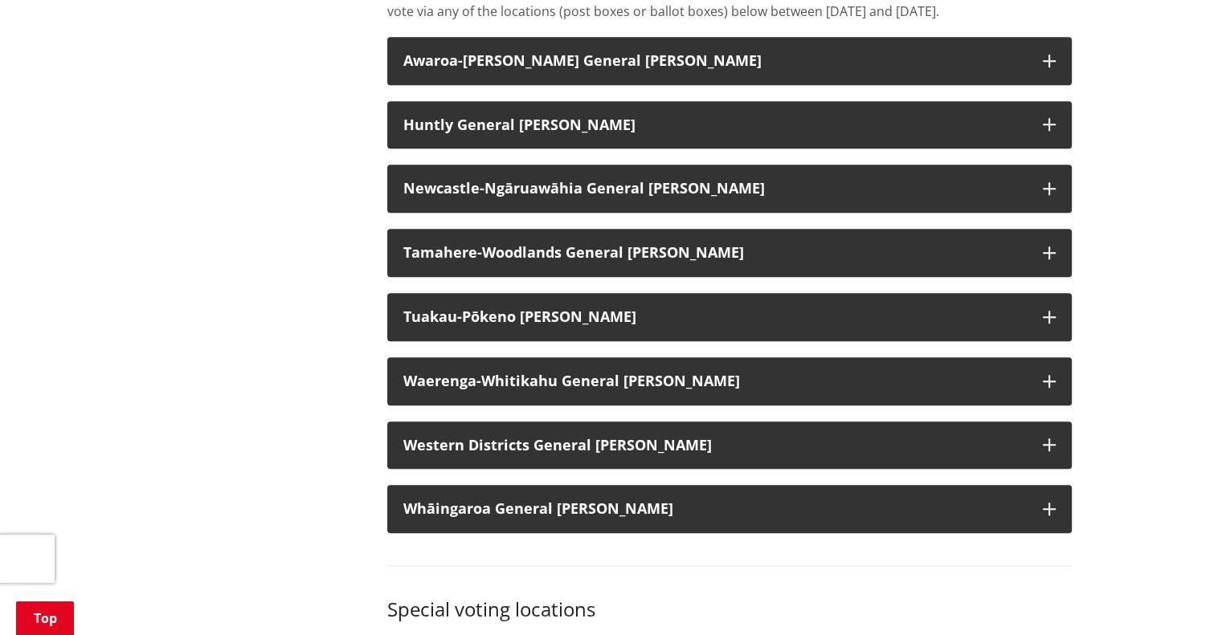
scroll to position [1218, 0]
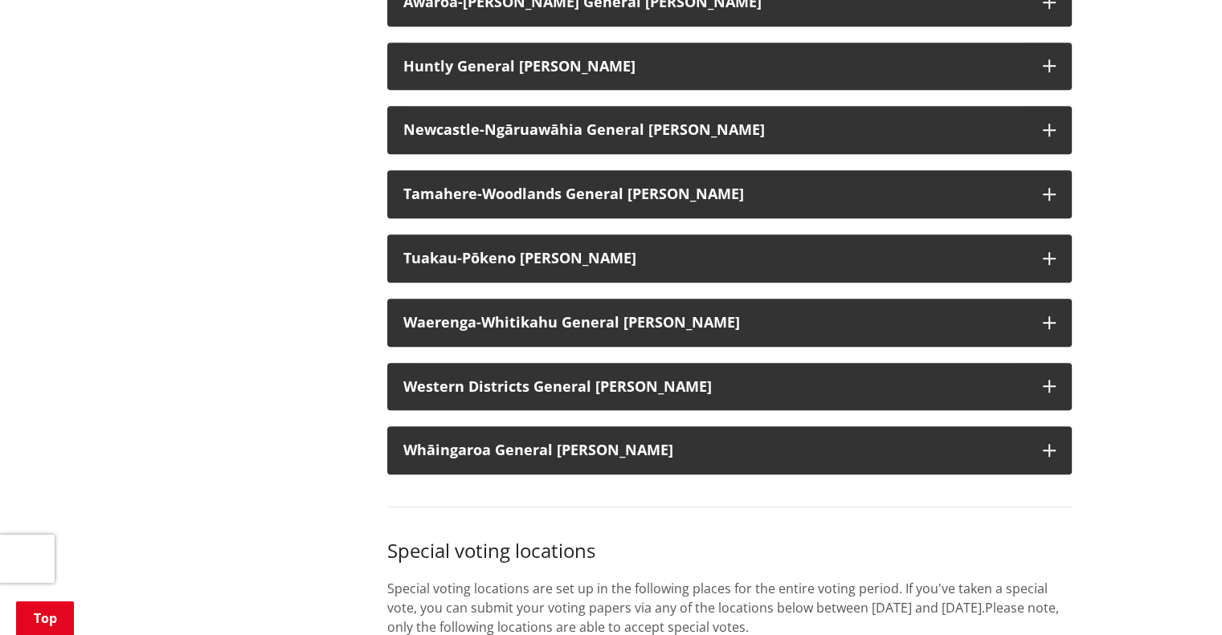
drag, startPoint x: 312, startPoint y: 301, endPoint x: 231, endPoint y: 343, distance: 90.6
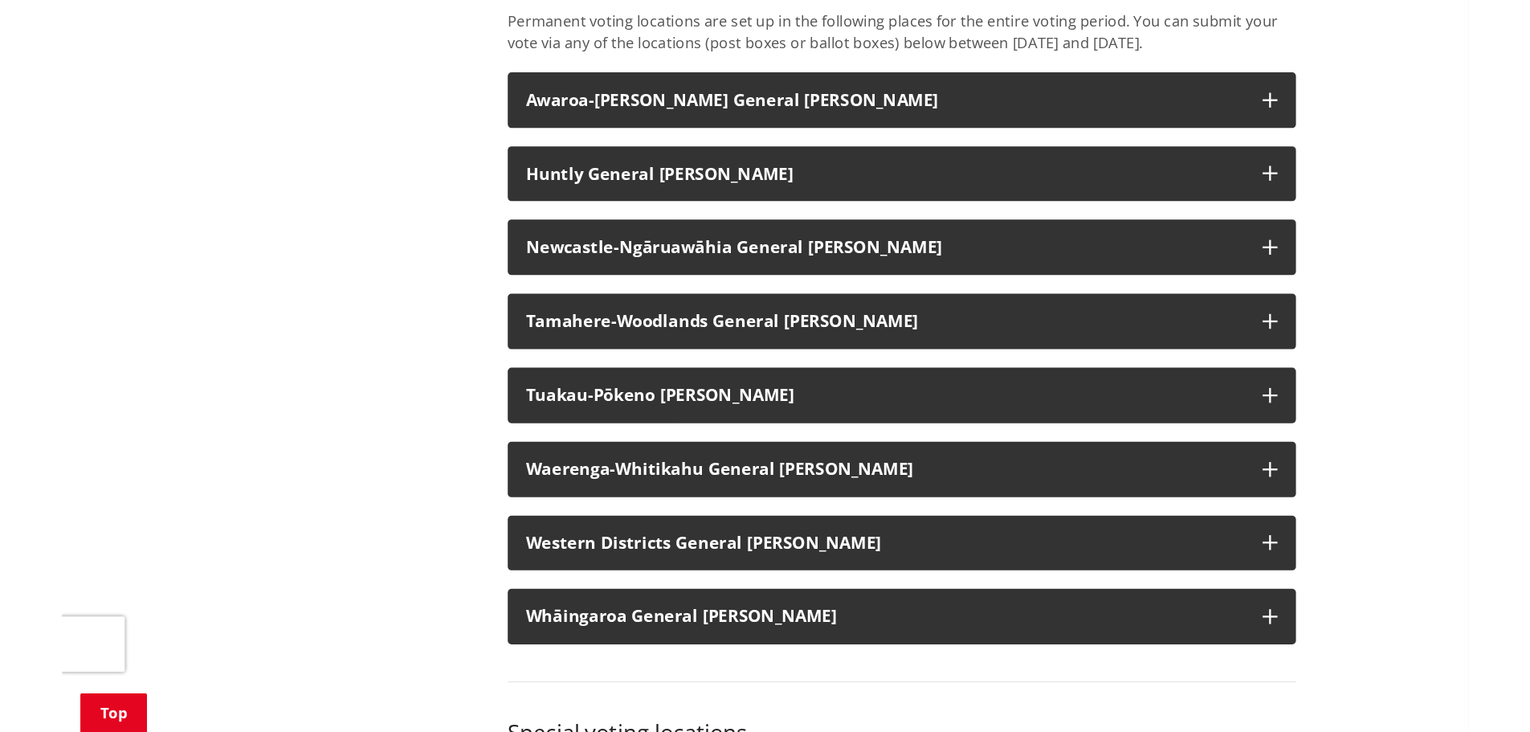
scroll to position [1134, 0]
